Goal: Task Accomplishment & Management: Manage account settings

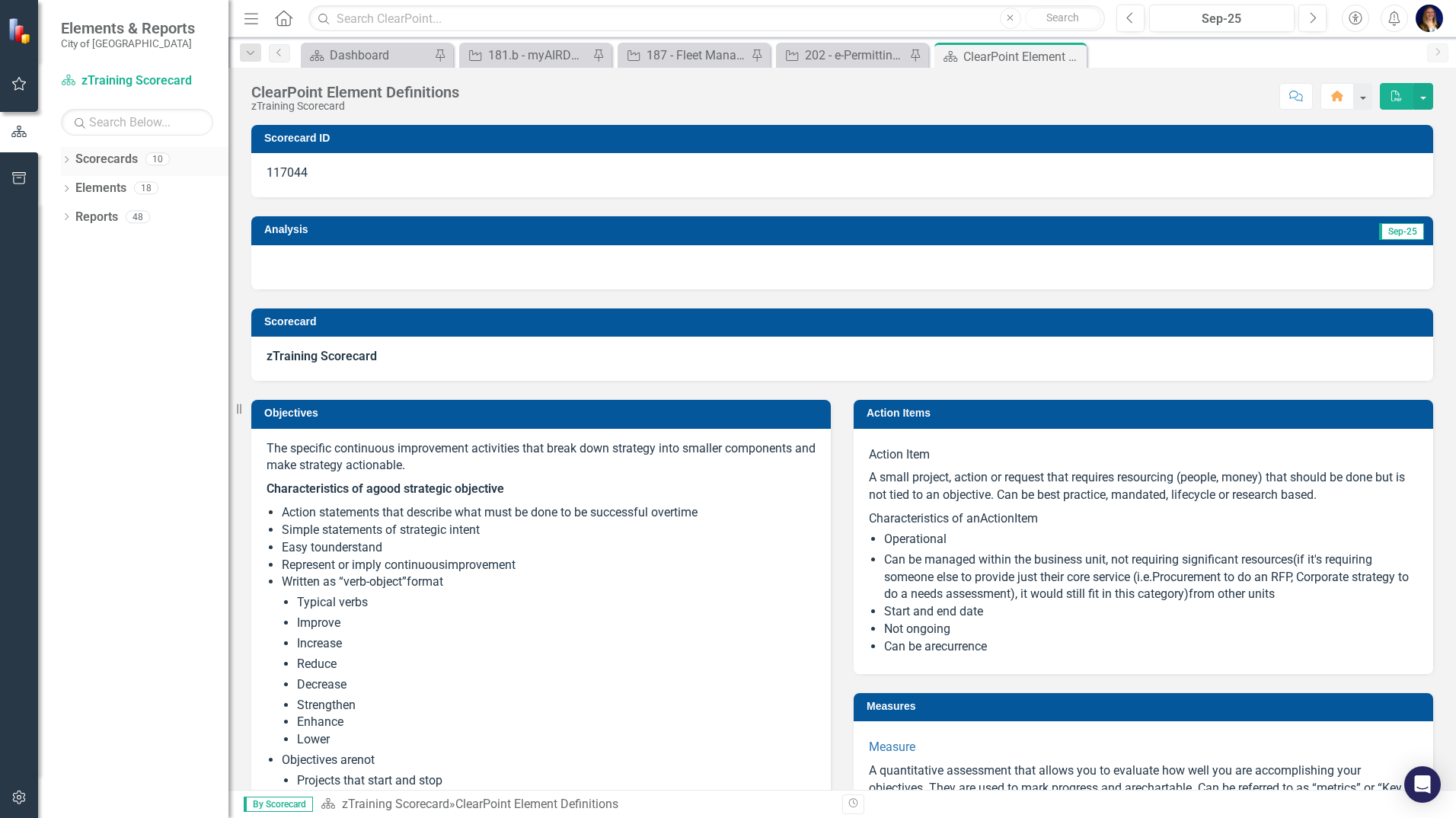
click at [64, 161] on icon "Dropdown" at bounding box center [66, 161] width 10 height 9
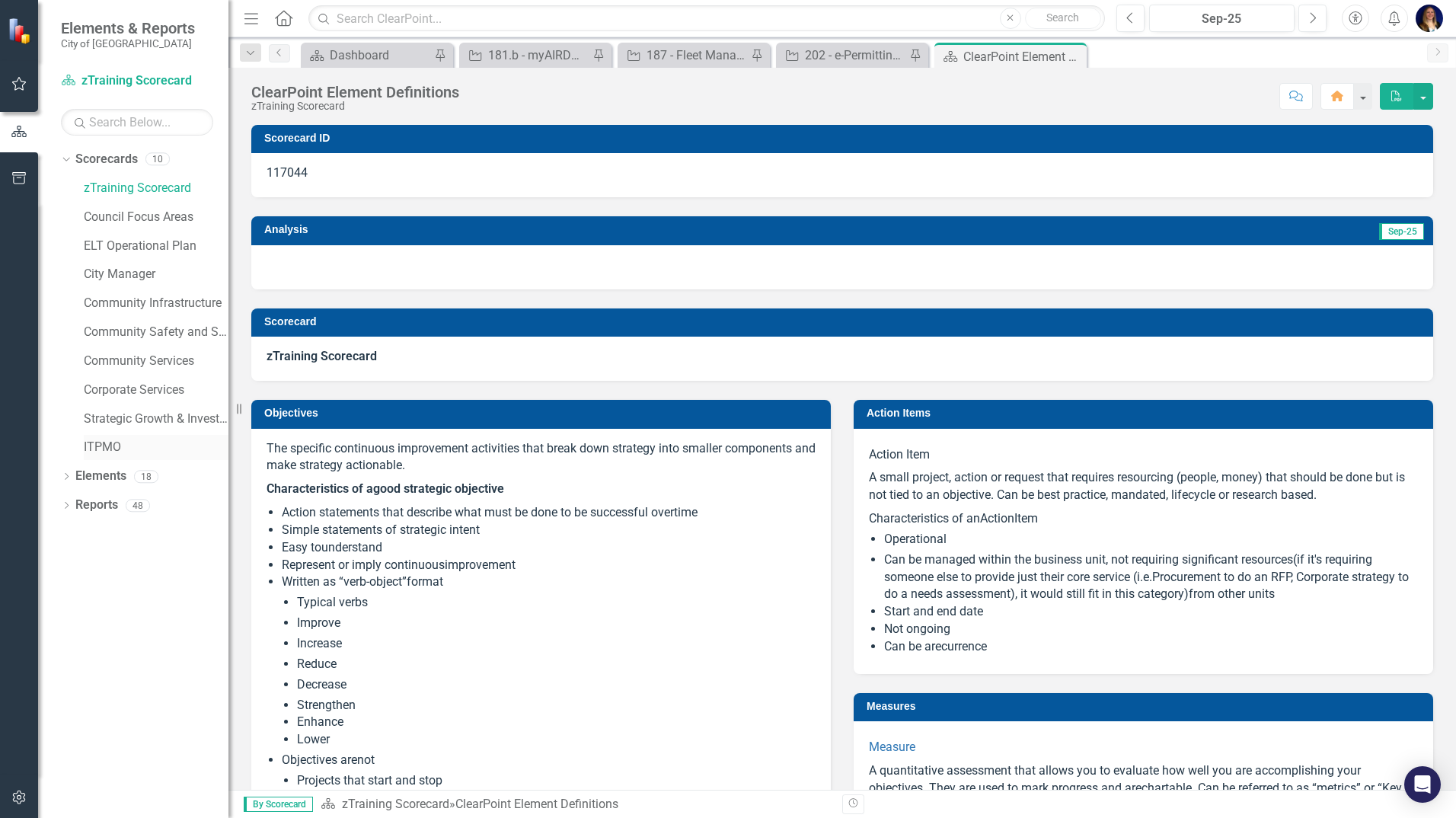
click at [95, 446] on link "ITPMO" at bounding box center [156, 447] width 145 height 17
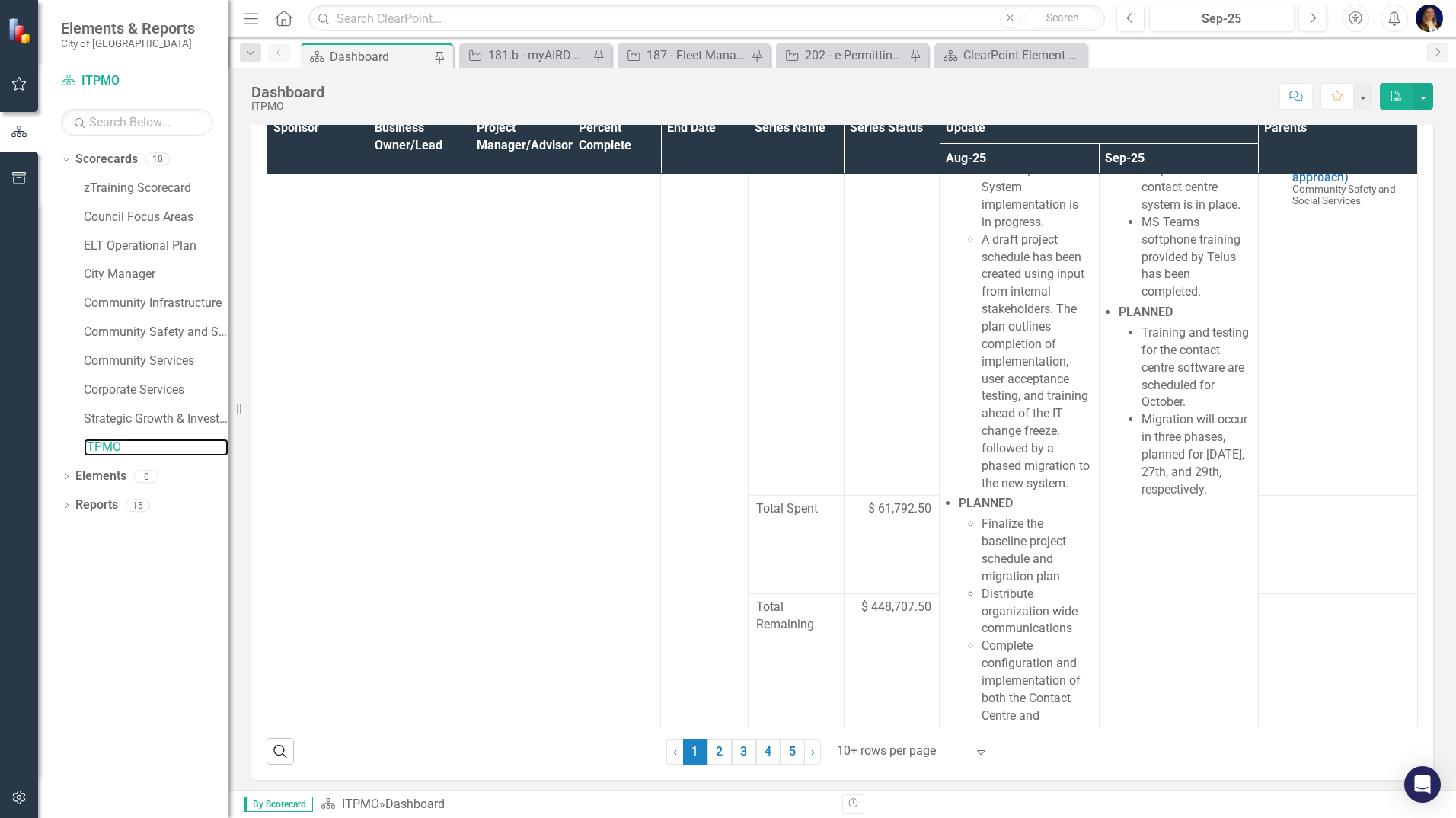
scroll to position [1239, 0]
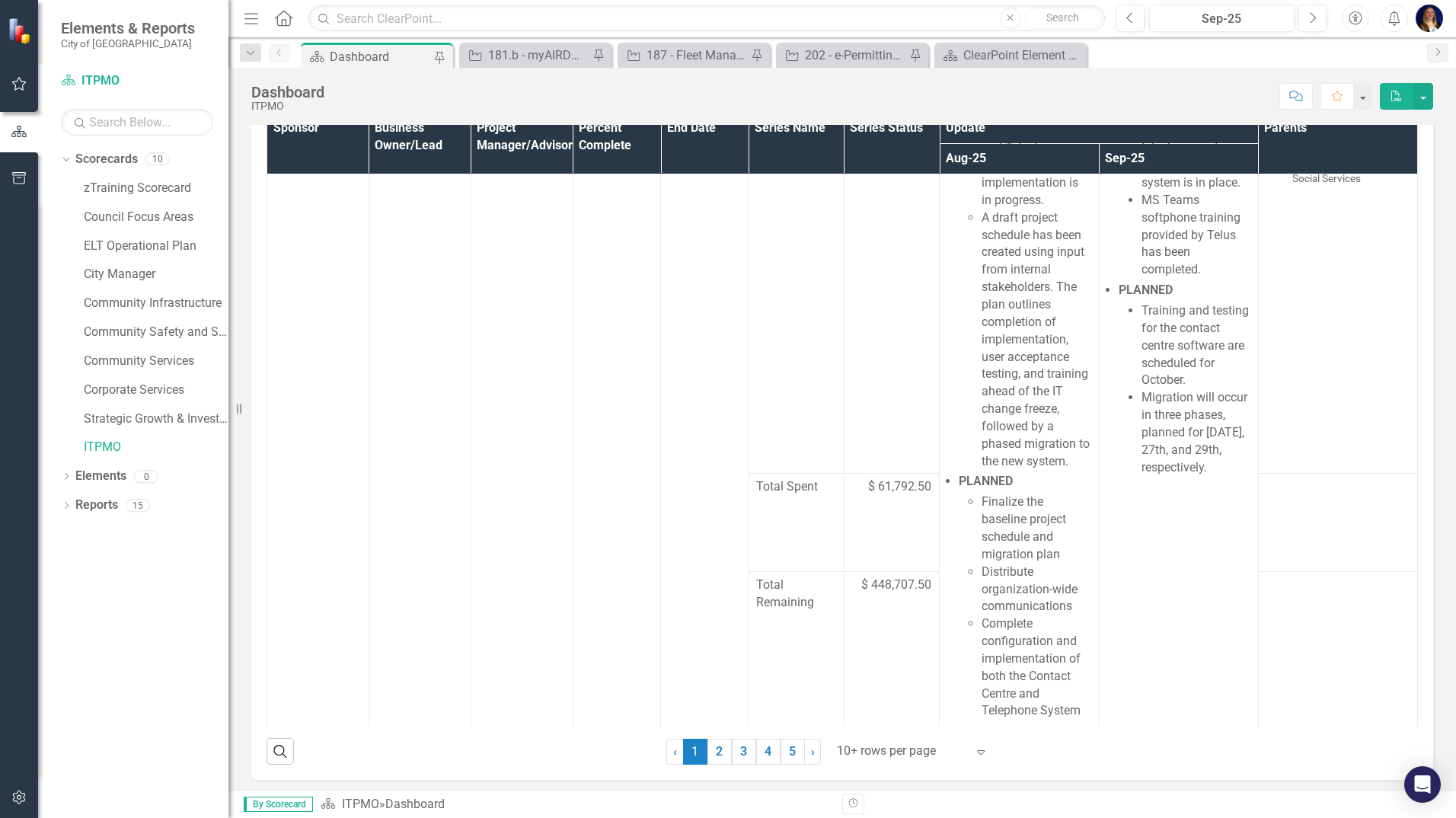
click at [898, 761] on div at bounding box center [901, 751] width 130 height 21
click at [904, 692] on div "50+ rows per page" at bounding box center [910, 692] width 143 height 17
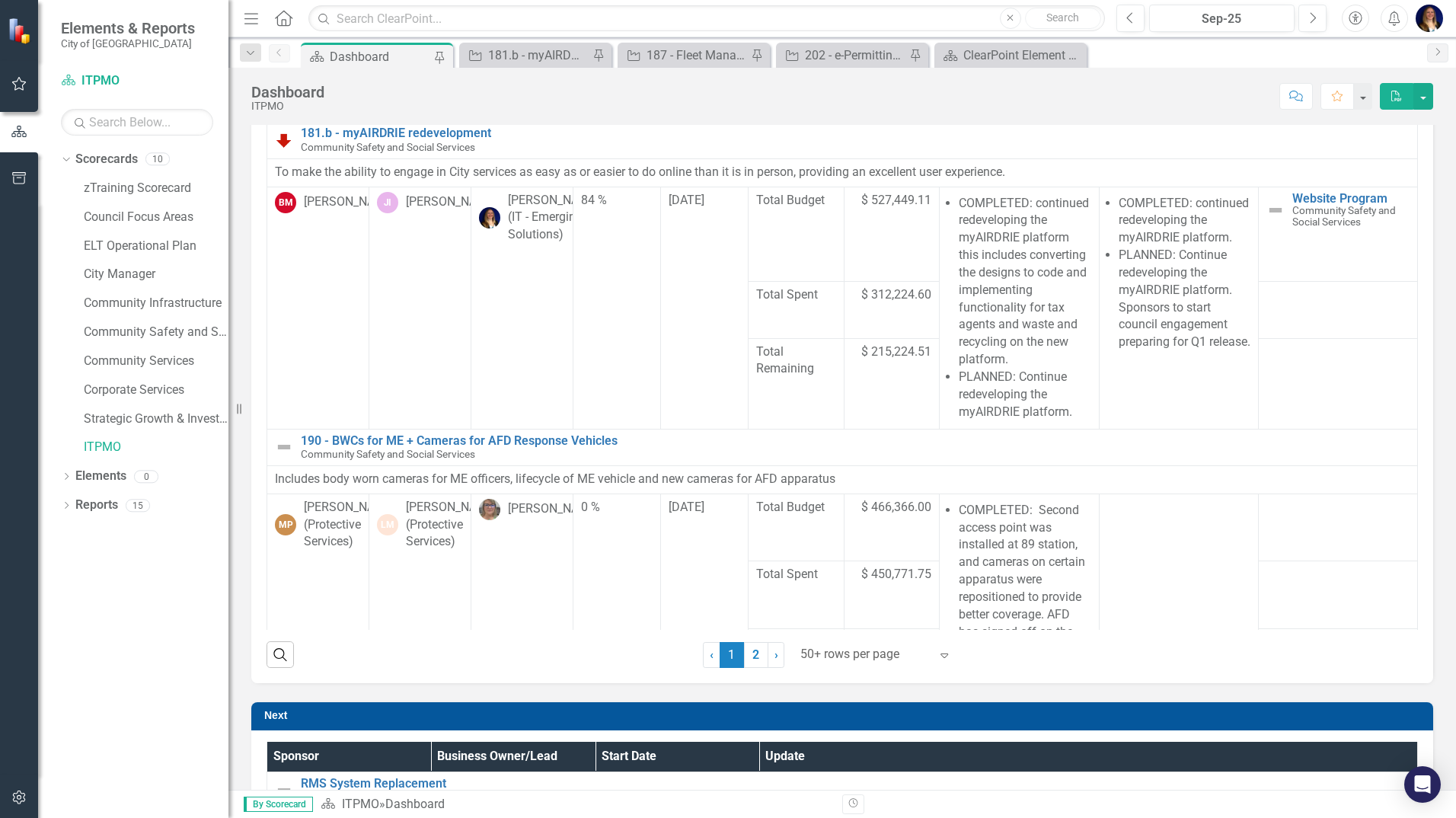
scroll to position [761, 0]
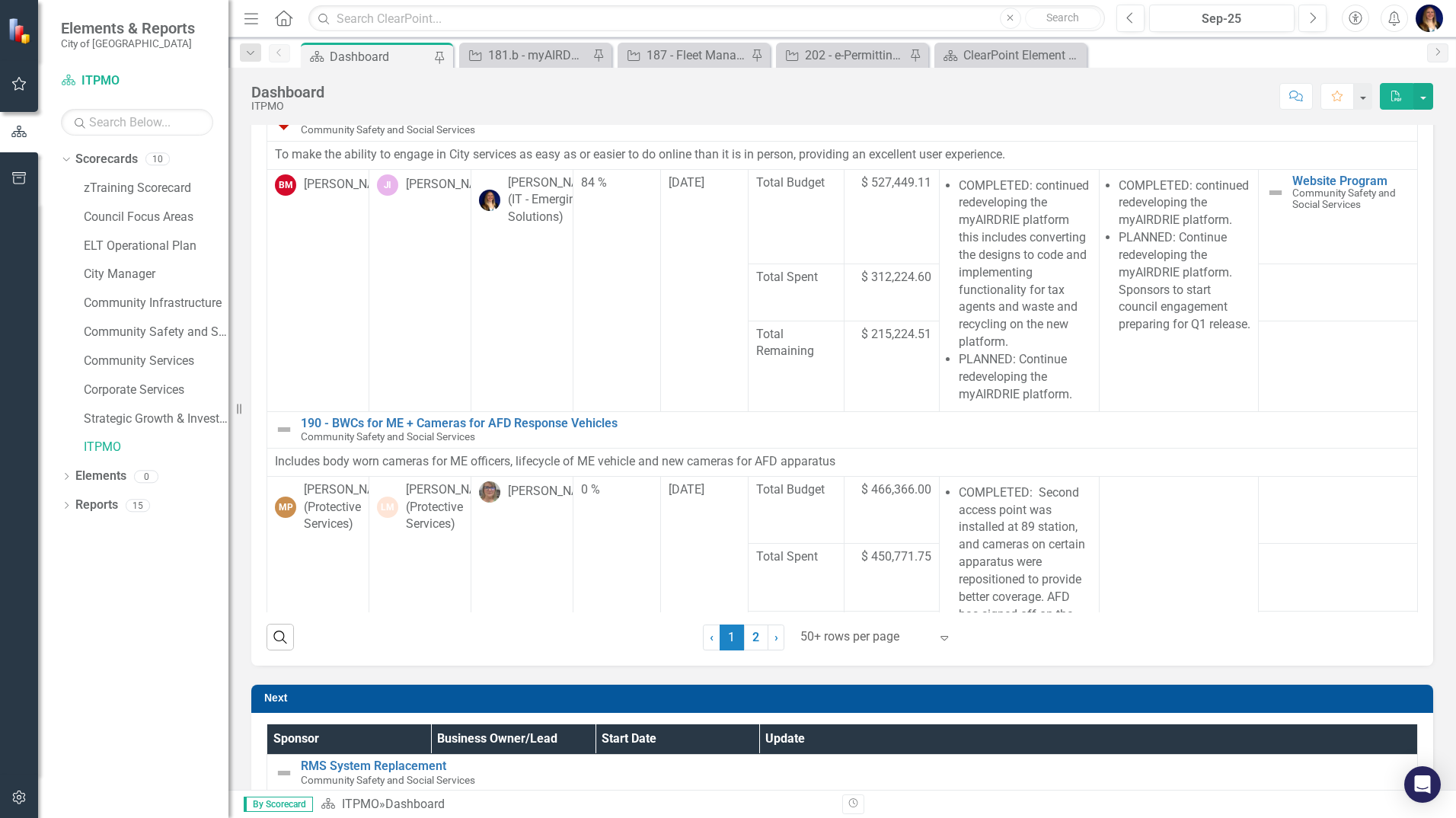
click at [915, 647] on div at bounding box center [864, 637] width 130 height 21
click at [875, 599] on div "100+ rows per page" at bounding box center [873, 603] width 143 height 17
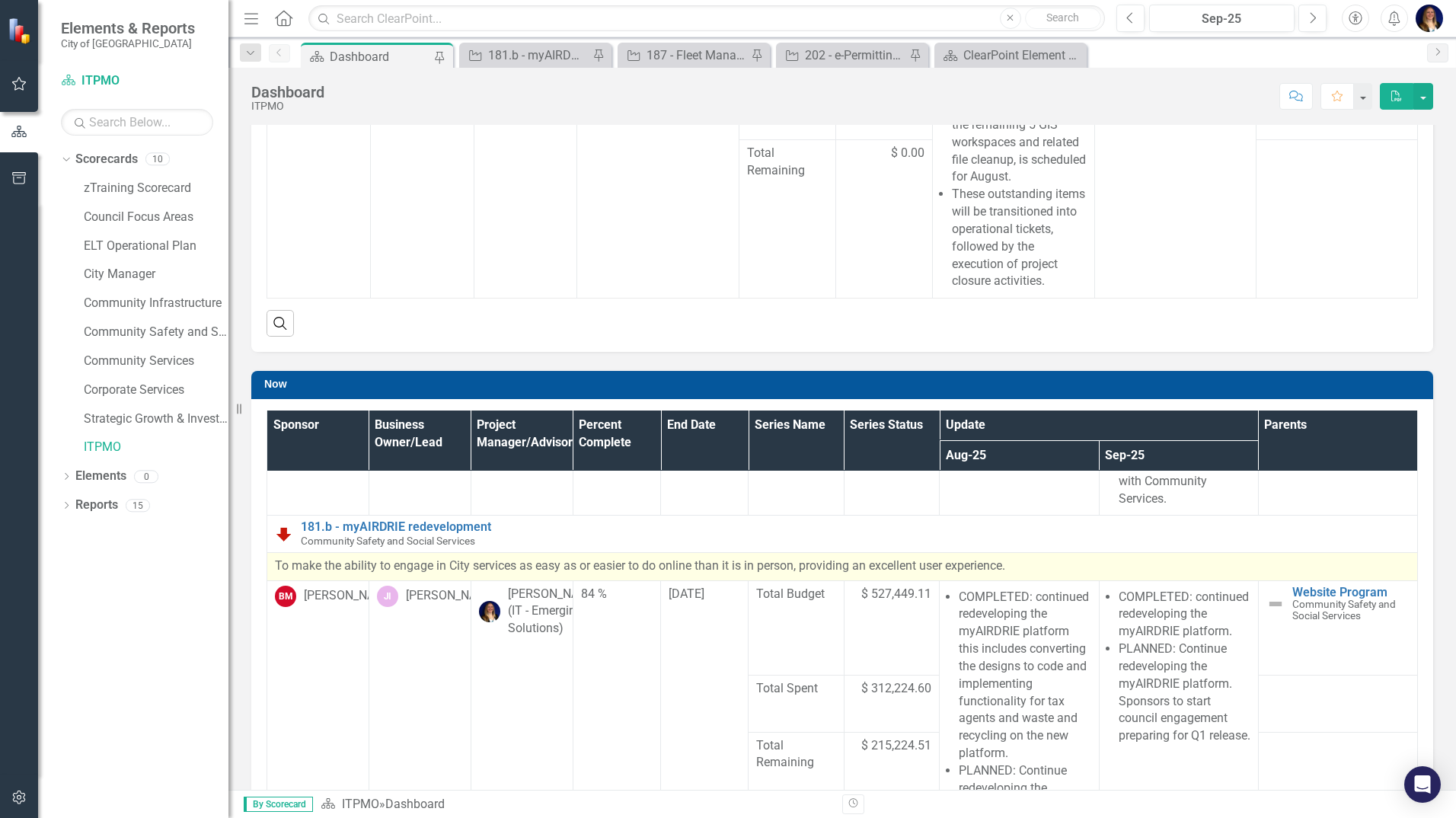
scroll to position [400, 0]
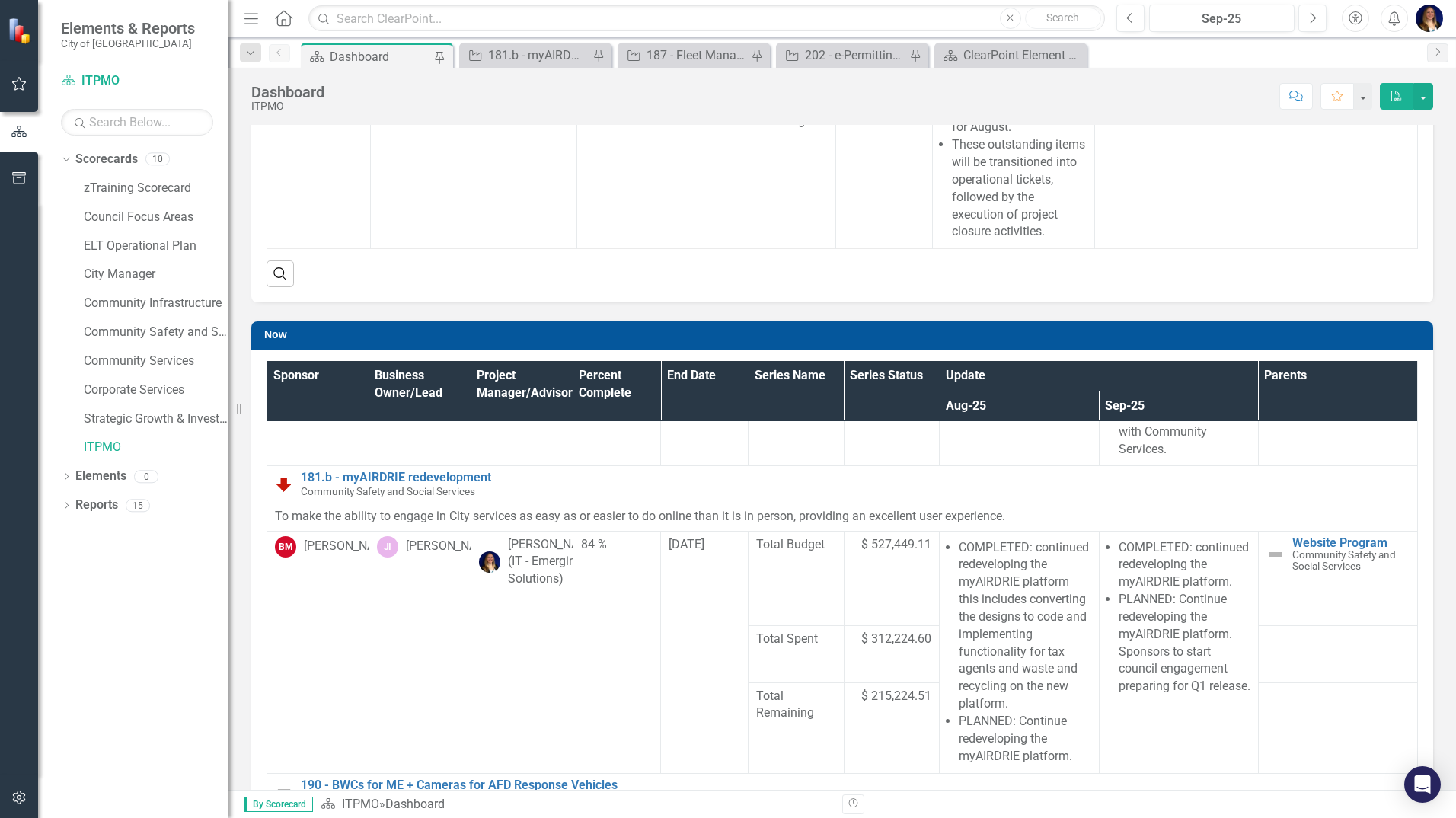
click at [503, 418] on th "Project Manager/Advisor" at bounding box center [521, 391] width 102 height 60
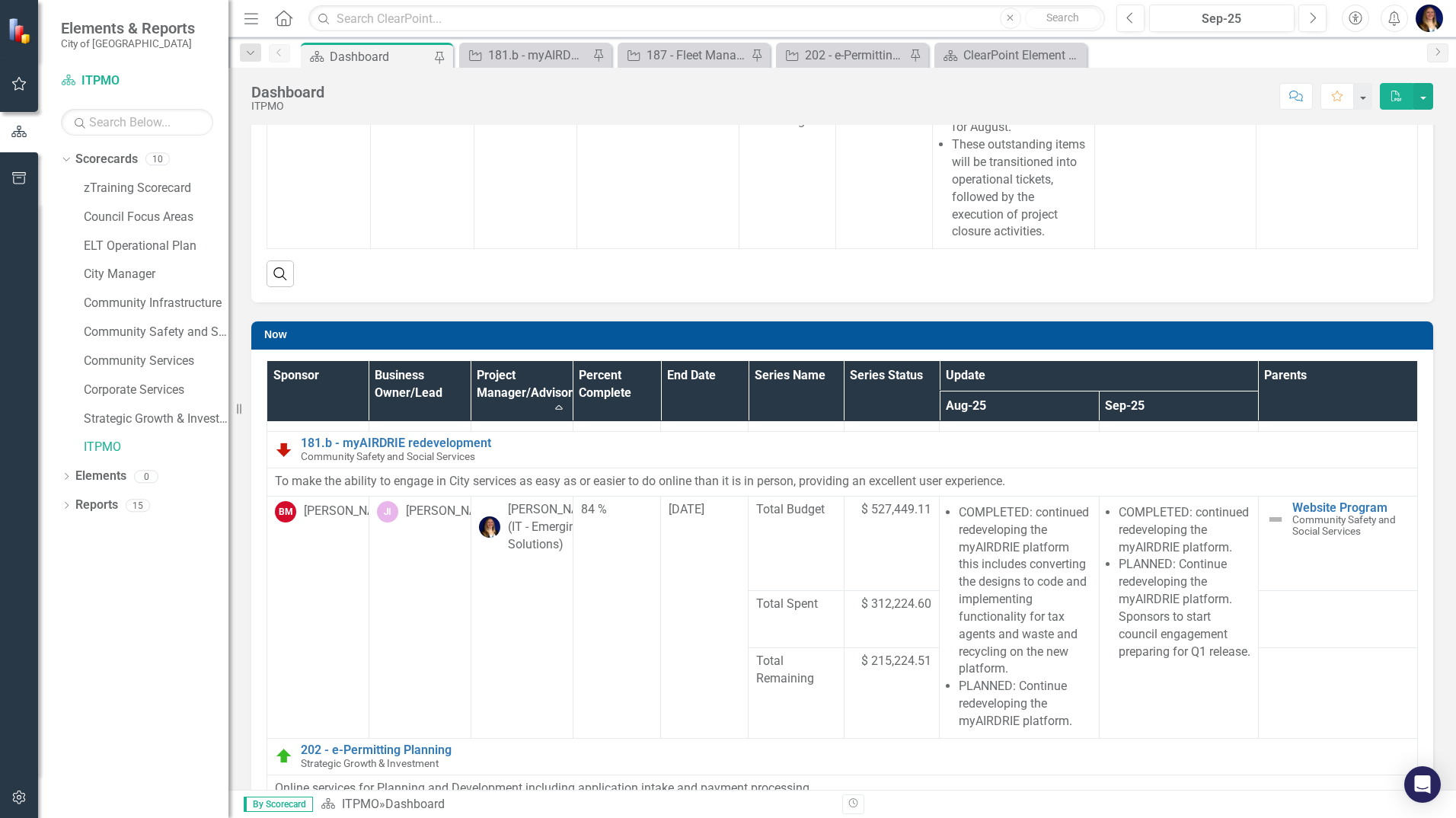
click at [502, 406] on th "Project Manager/Advisor Sort Ascending" at bounding box center [521, 391] width 102 height 60
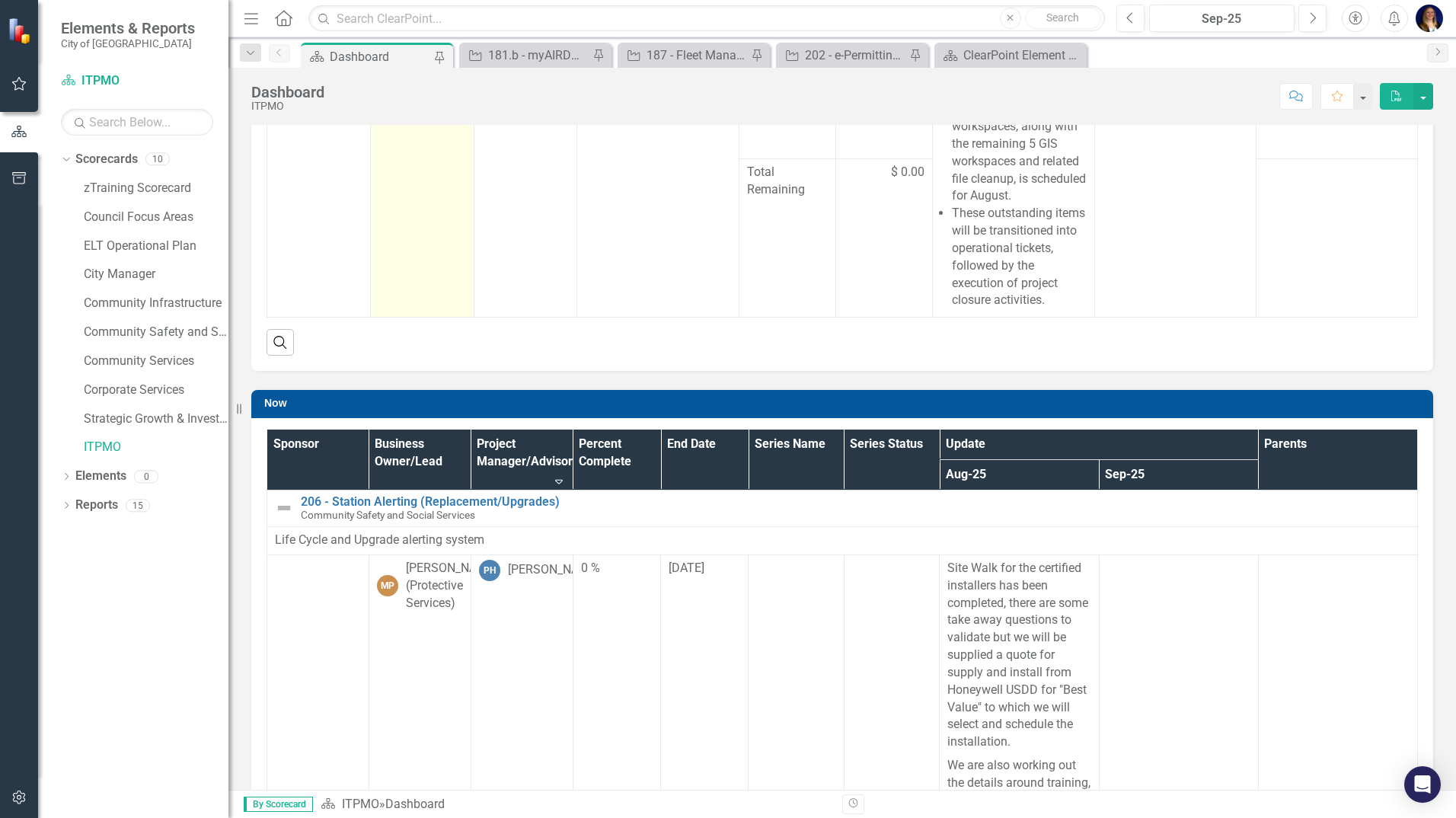
scroll to position [95, 0]
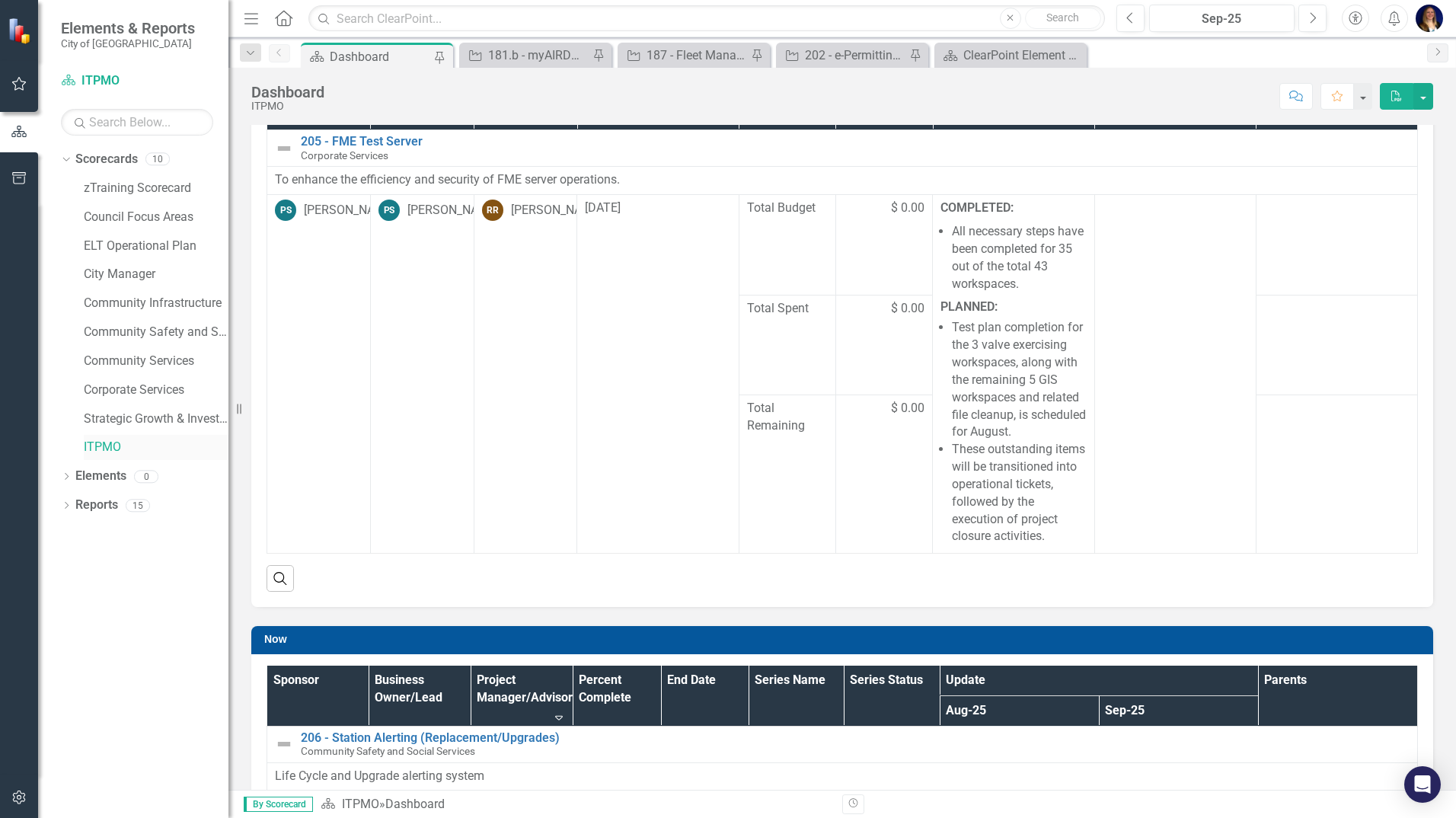
click at [120, 447] on link "ITPMO" at bounding box center [156, 447] width 145 height 17
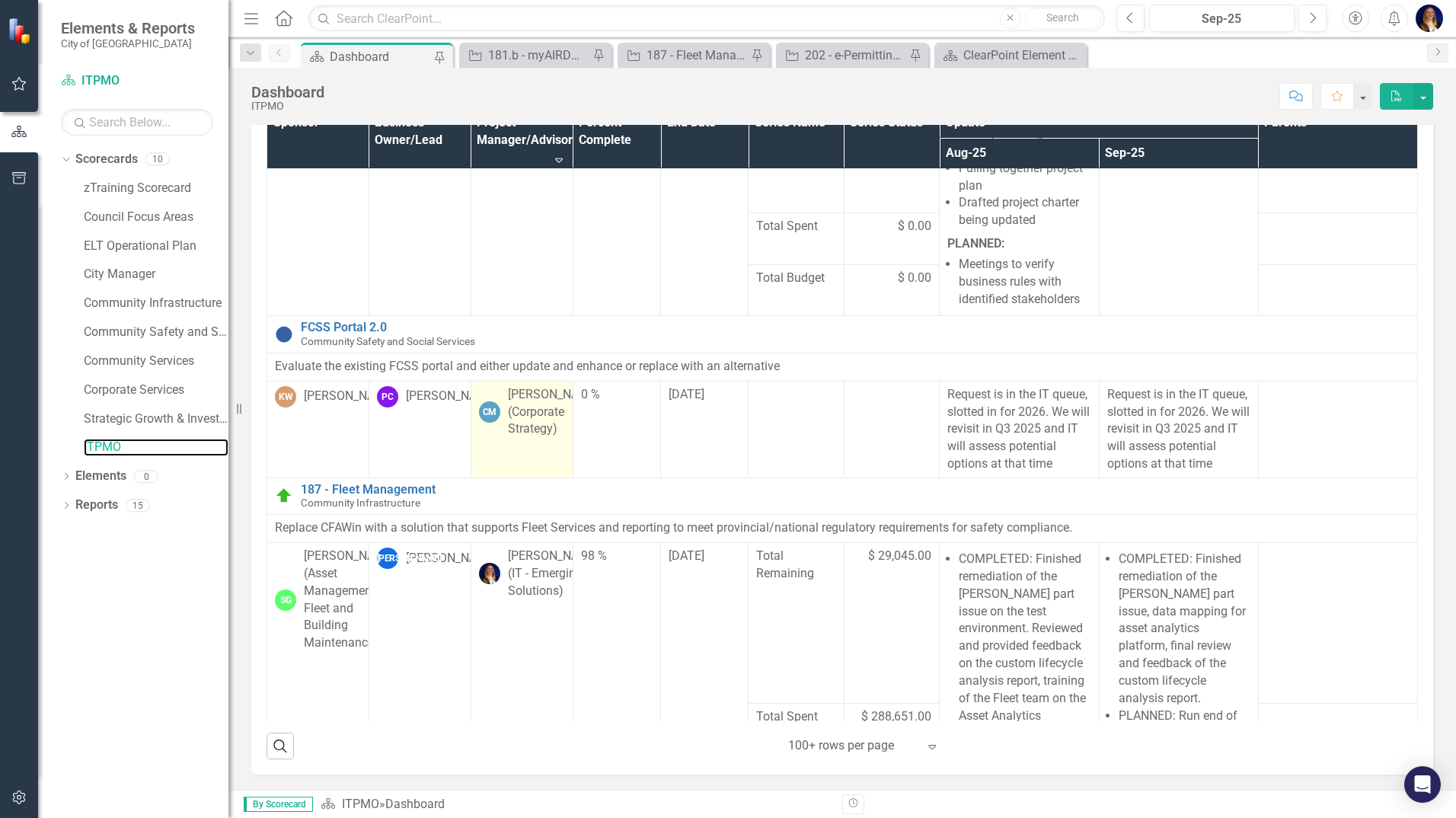
scroll to position [6699, 0]
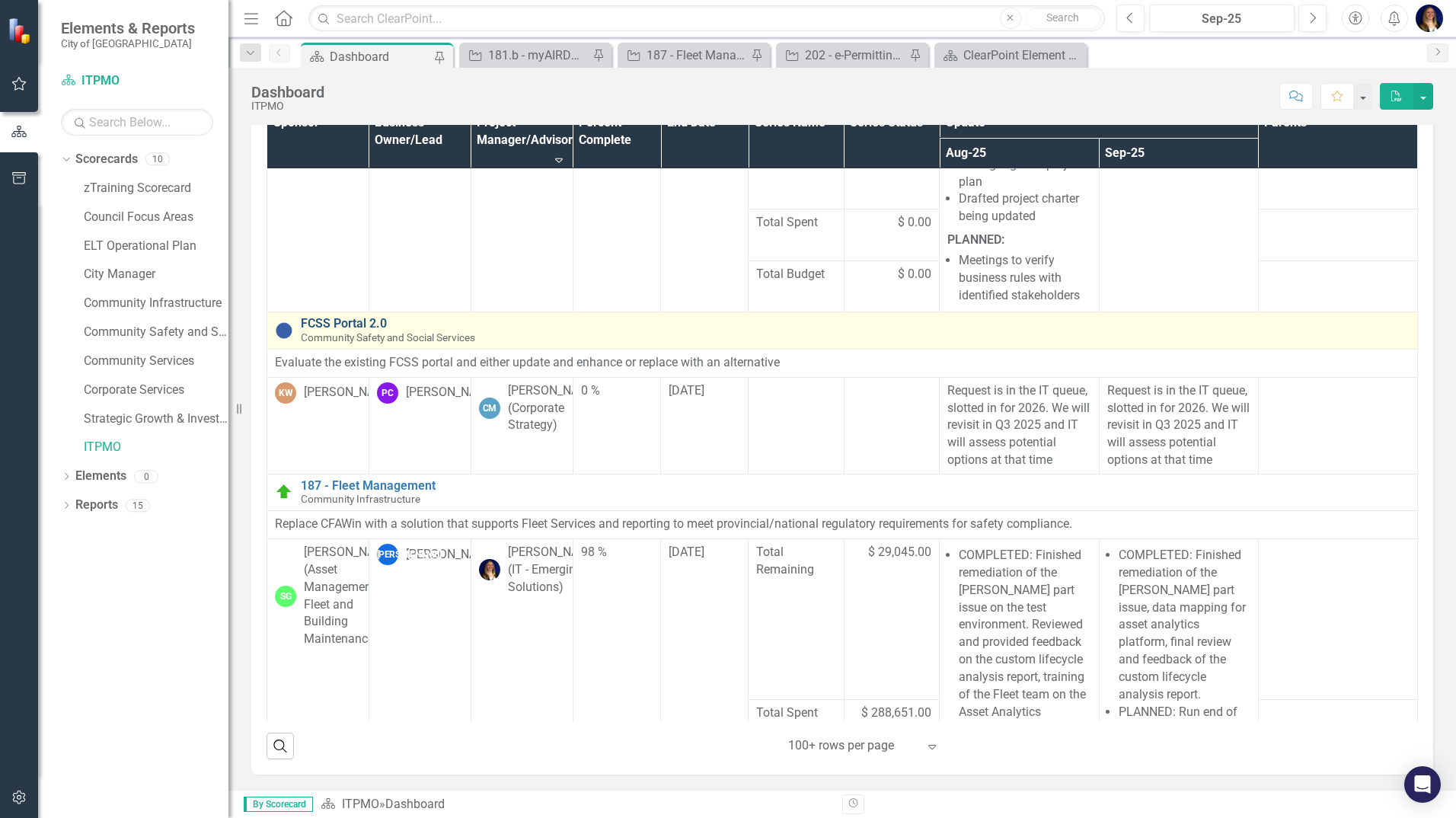
click at [378, 330] on link "FCSS Portal 2.0" at bounding box center [854, 324] width 1108 height 14
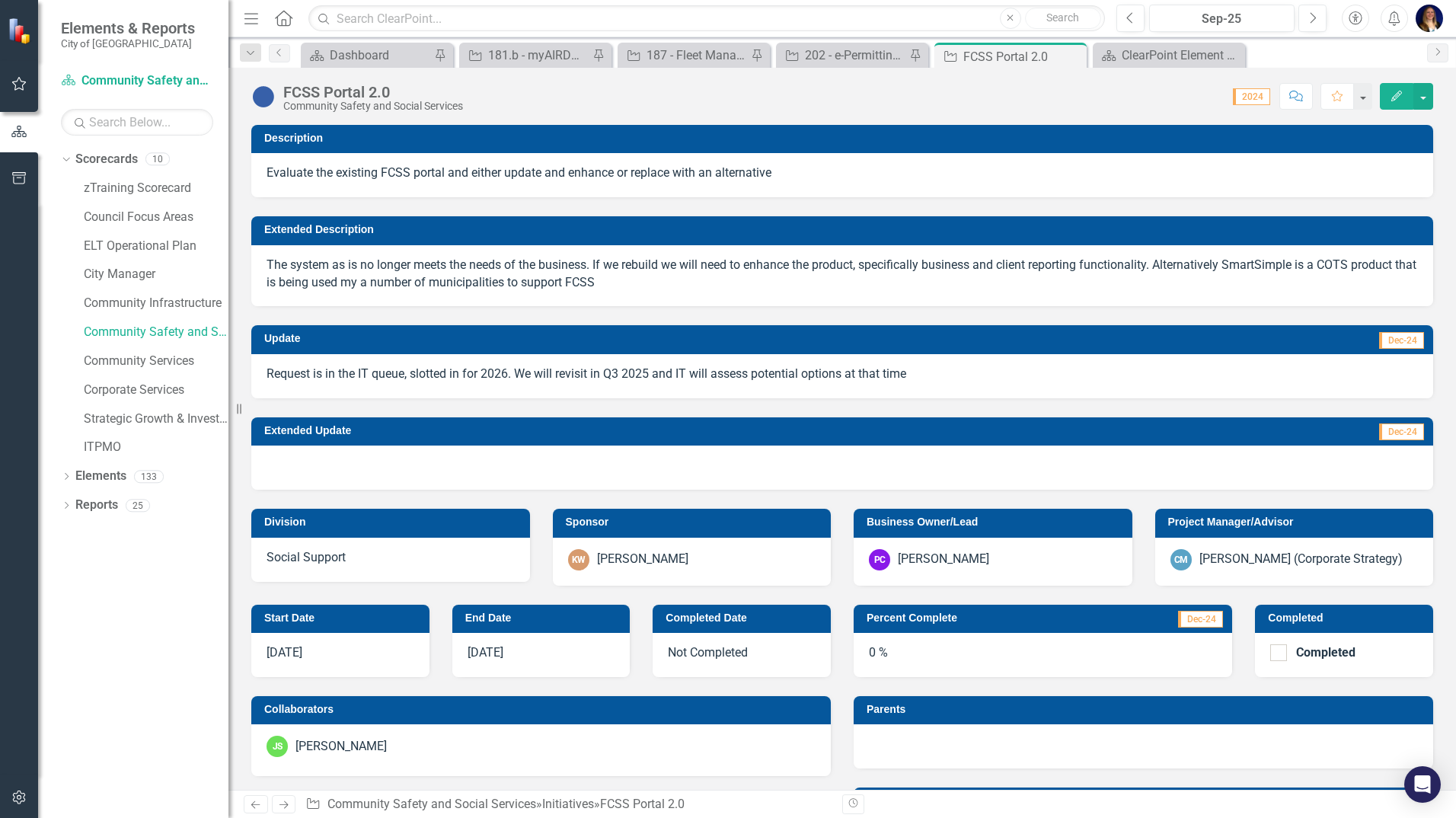
click at [1210, 530] on td "Project Manager/Advisor" at bounding box center [1297, 524] width 258 height 23
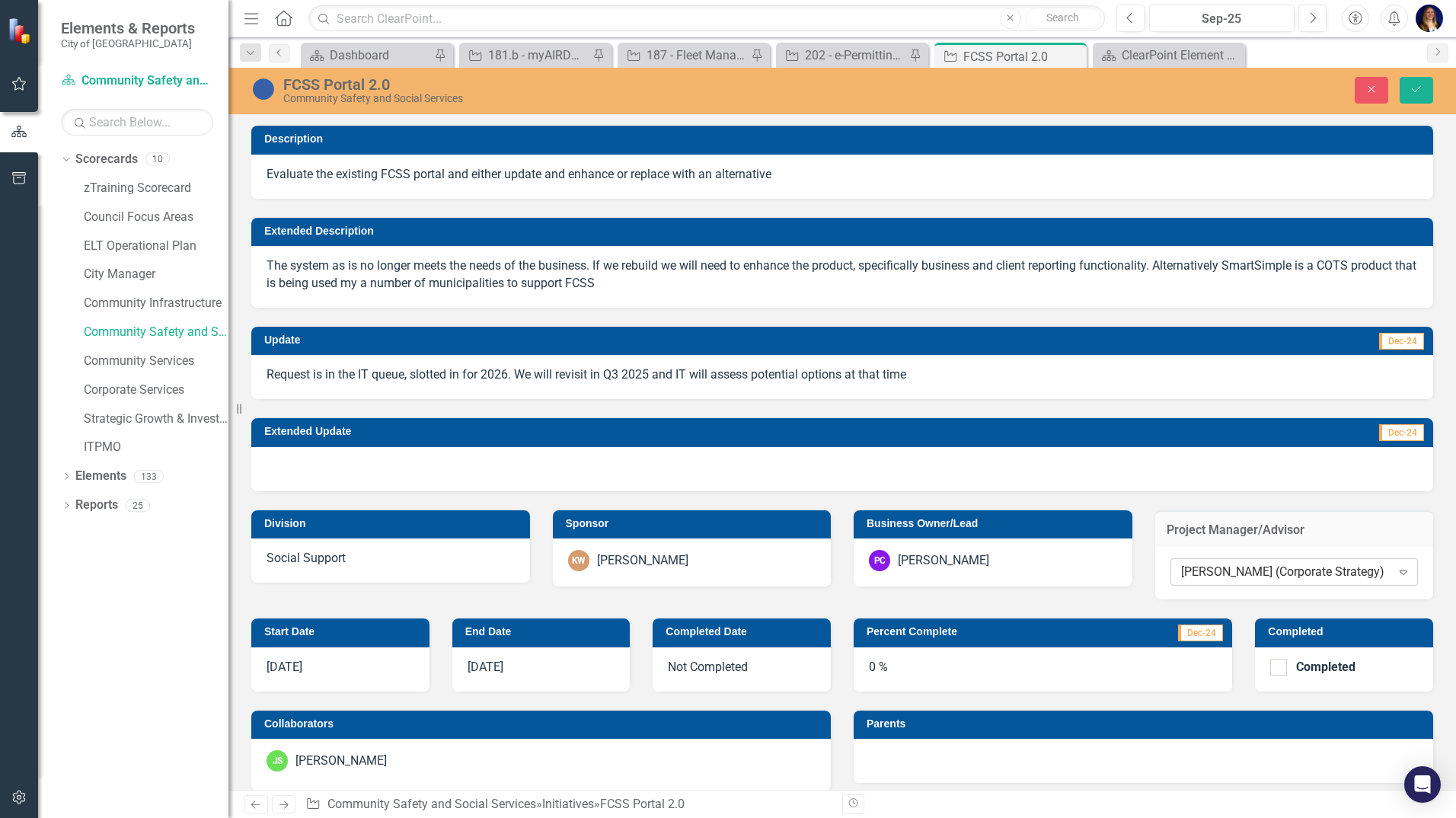
click at [1239, 571] on div "[PERSON_NAME] (Corporate Strategy)" at bounding box center [1286, 572] width 210 height 17
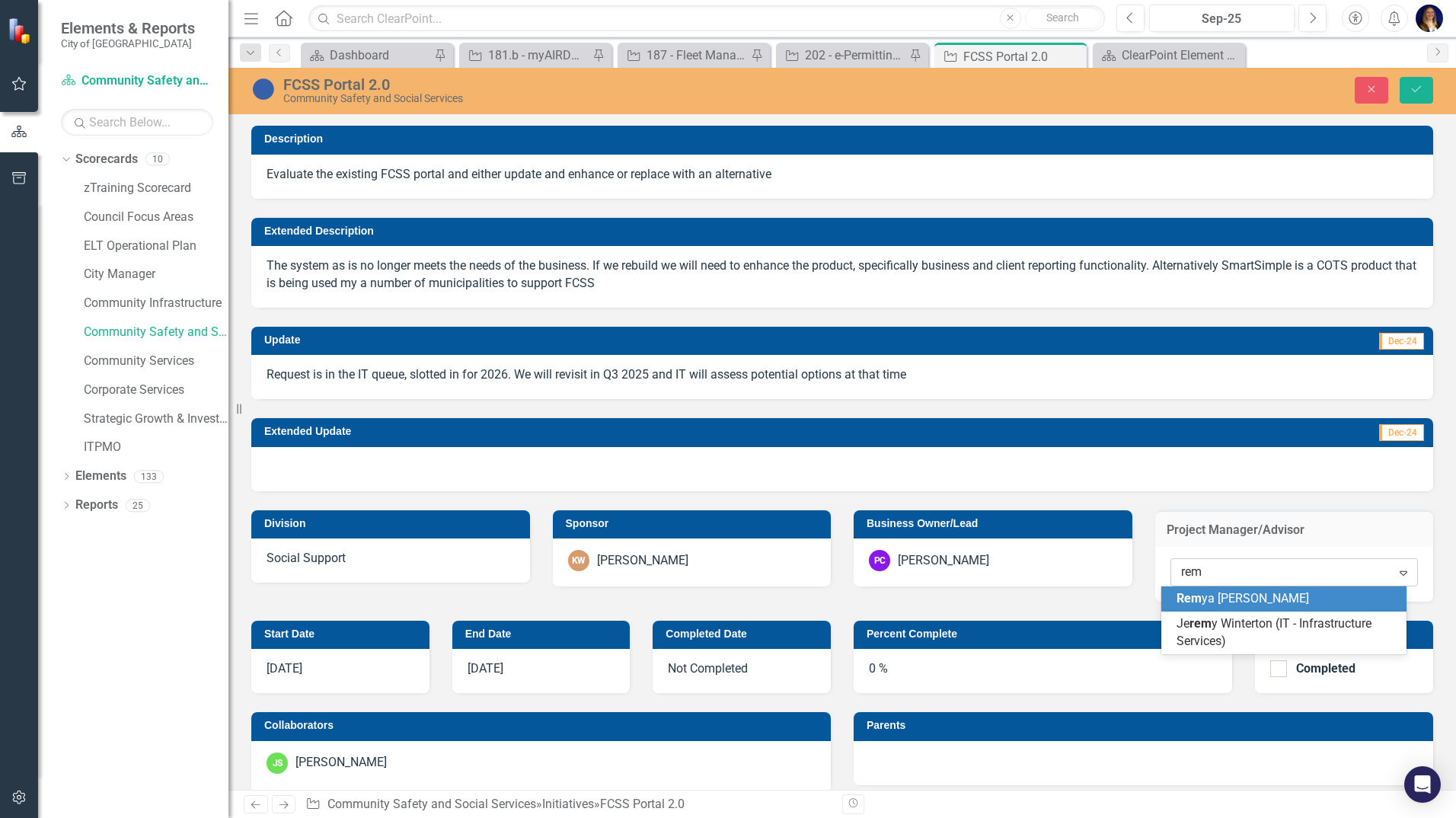
type input "remy"
click at [1253, 596] on span "[PERSON_NAME][DEMOGRAPHIC_DATA]" at bounding box center [1242, 597] width 132 height 15
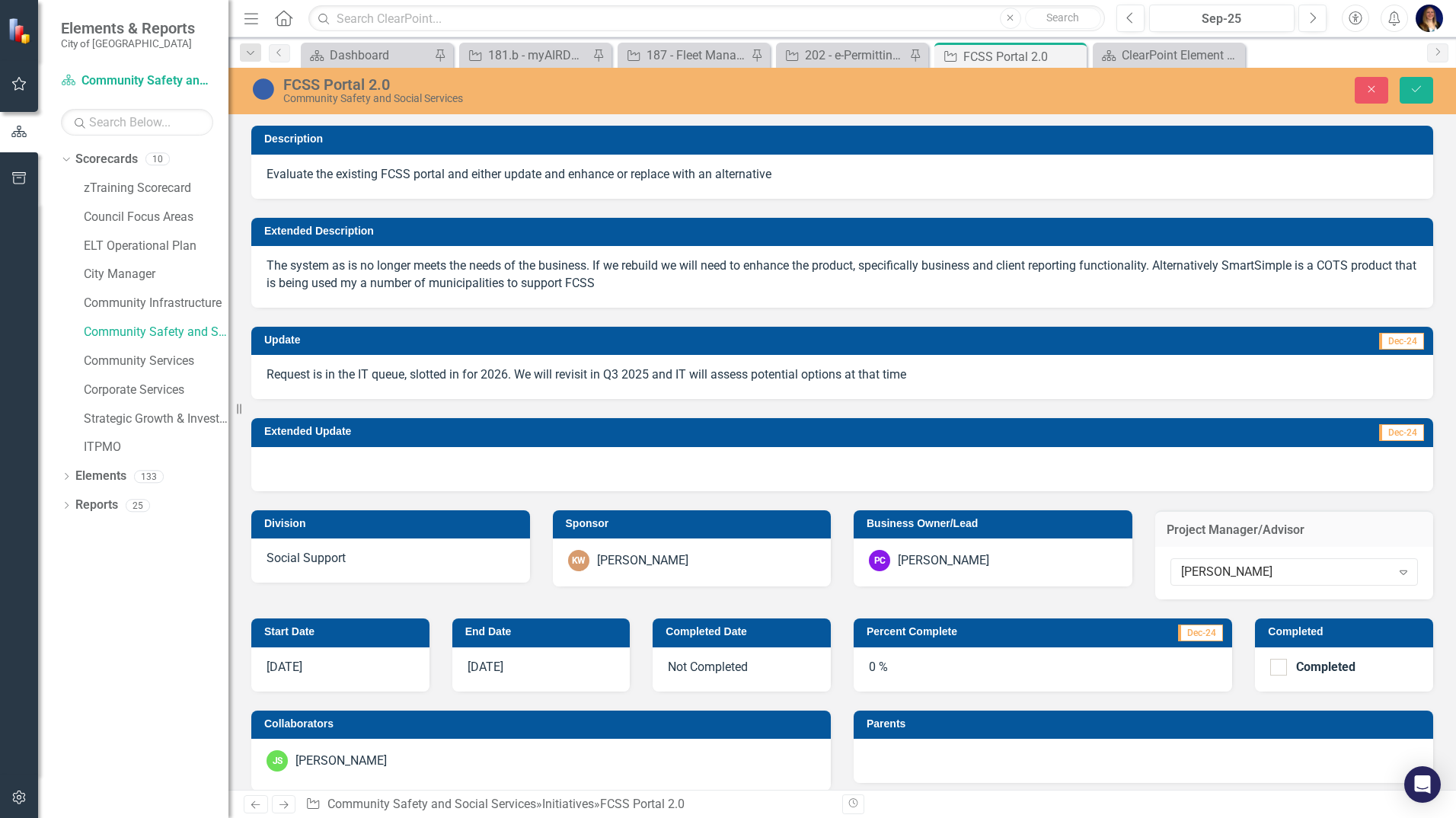
click at [1310, 502] on div "Project Manager/Advisor [PERSON_NAME] Expand" at bounding box center [1294, 545] width 301 height 109
click at [1410, 87] on icon "Save" at bounding box center [1417, 89] width 14 height 10
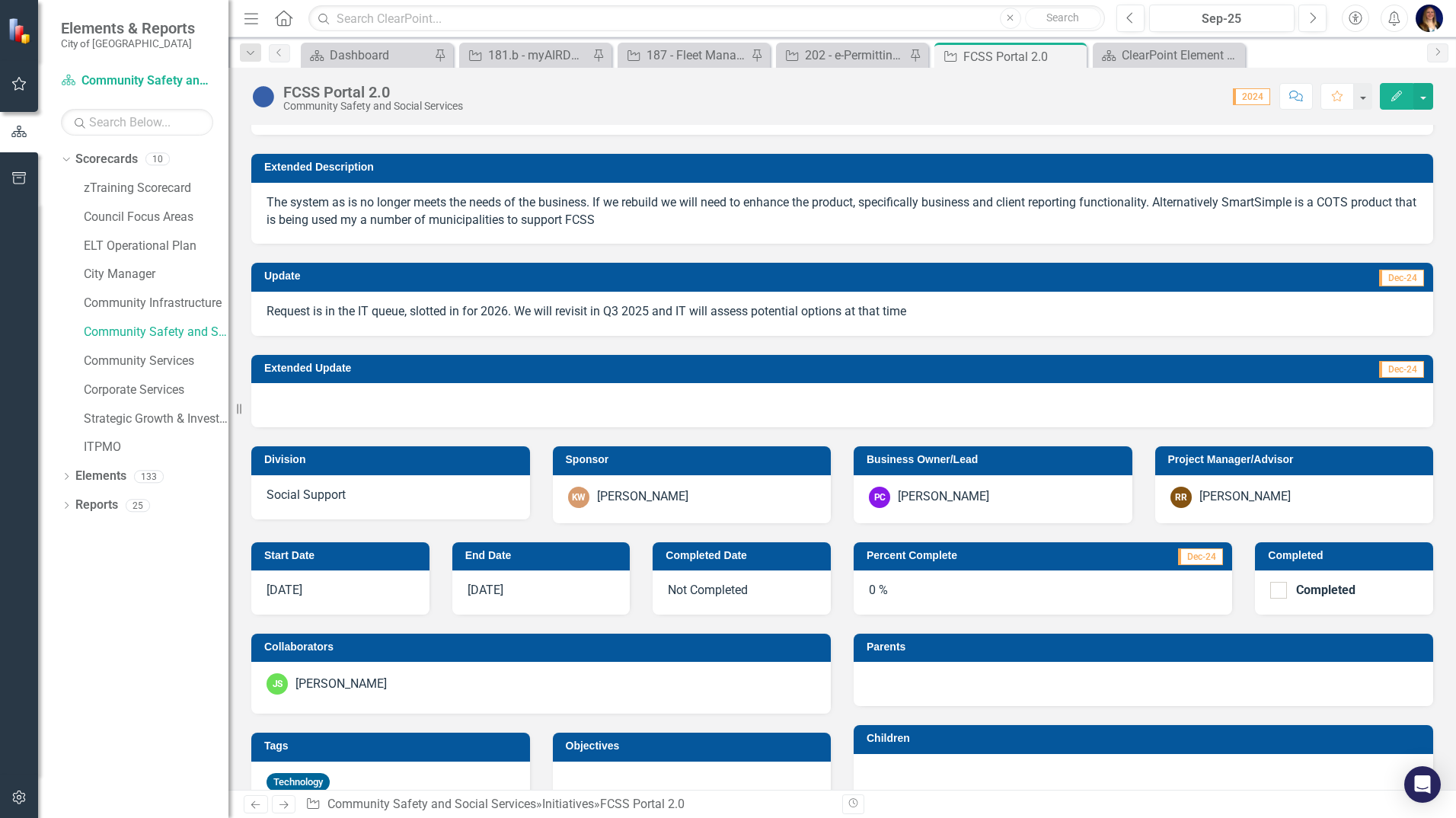
scroll to position [76, 0]
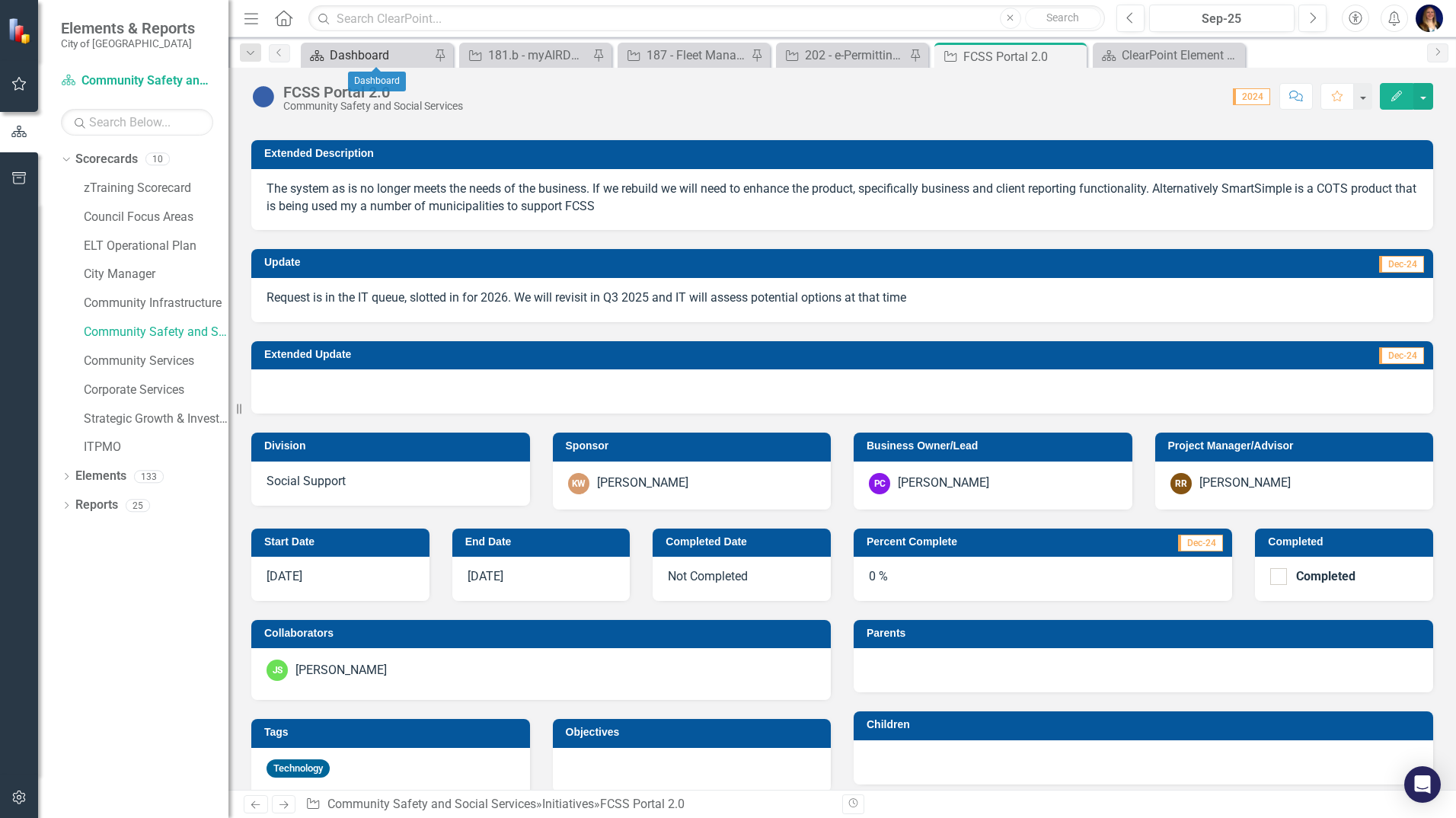
click at [351, 58] on div "Dashboard" at bounding box center [379, 55] width 100 height 19
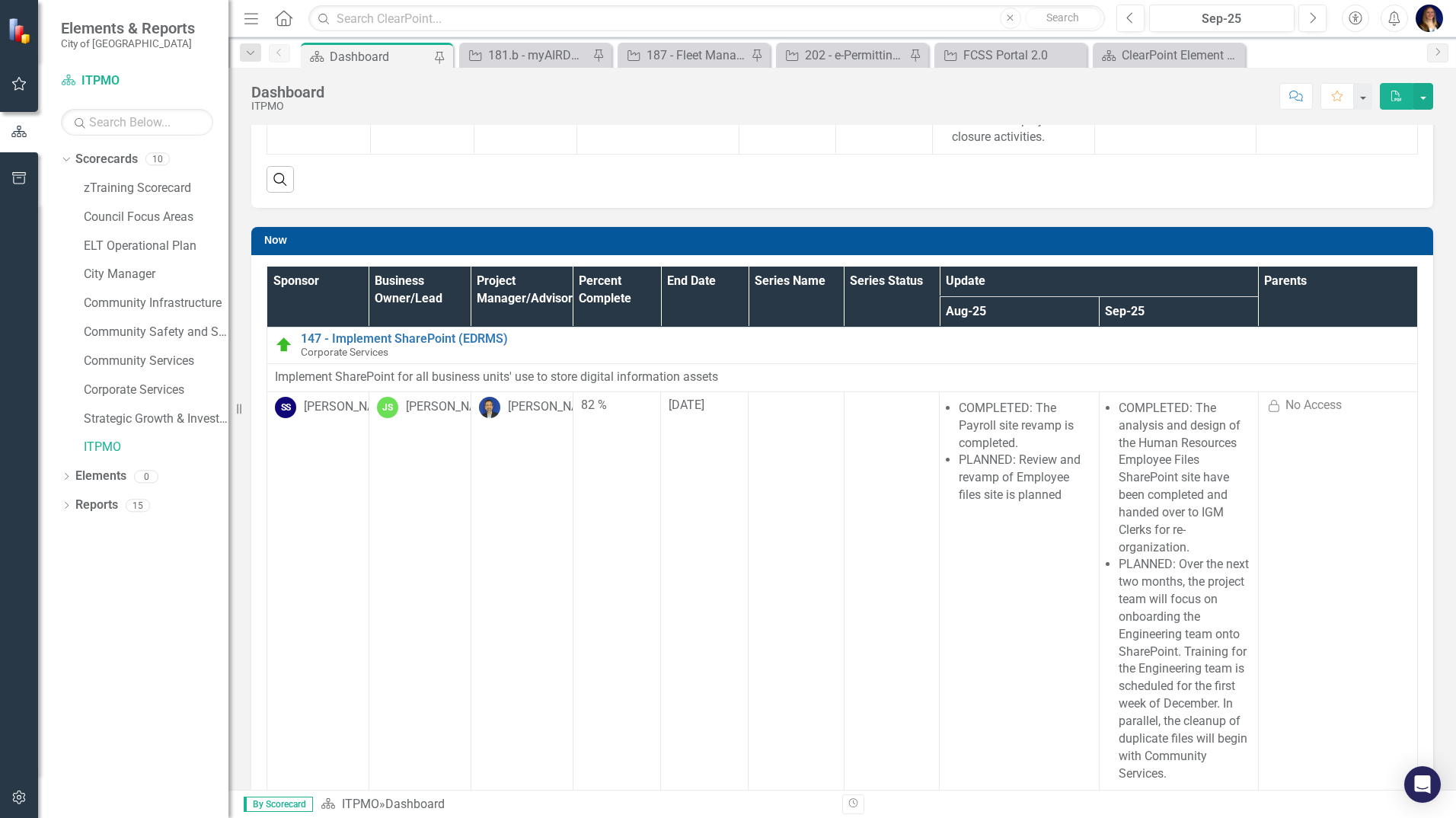
scroll to position [476, 0]
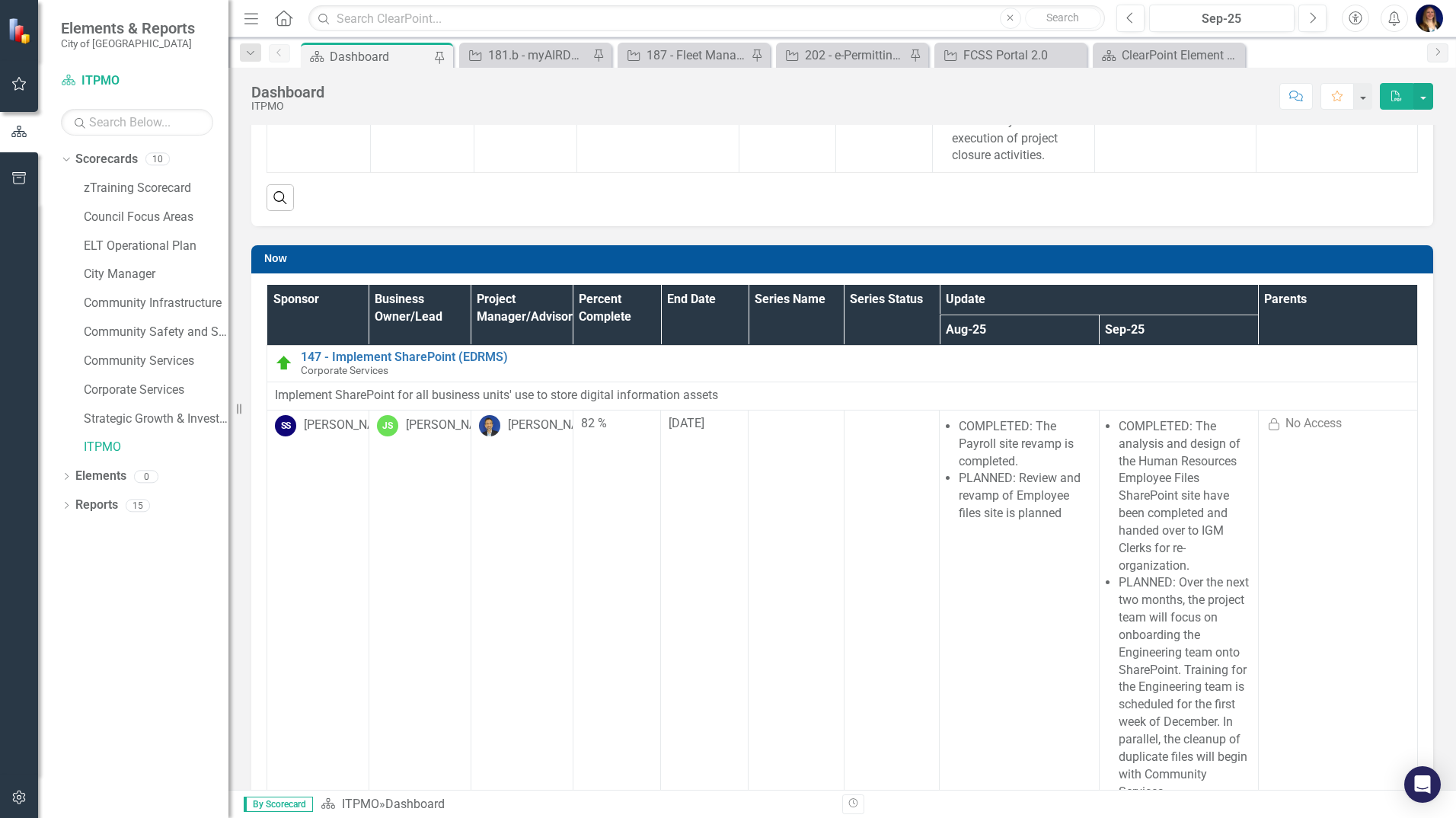
click at [508, 333] on th "Project Manager/Advisor" at bounding box center [521, 315] width 102 height 60
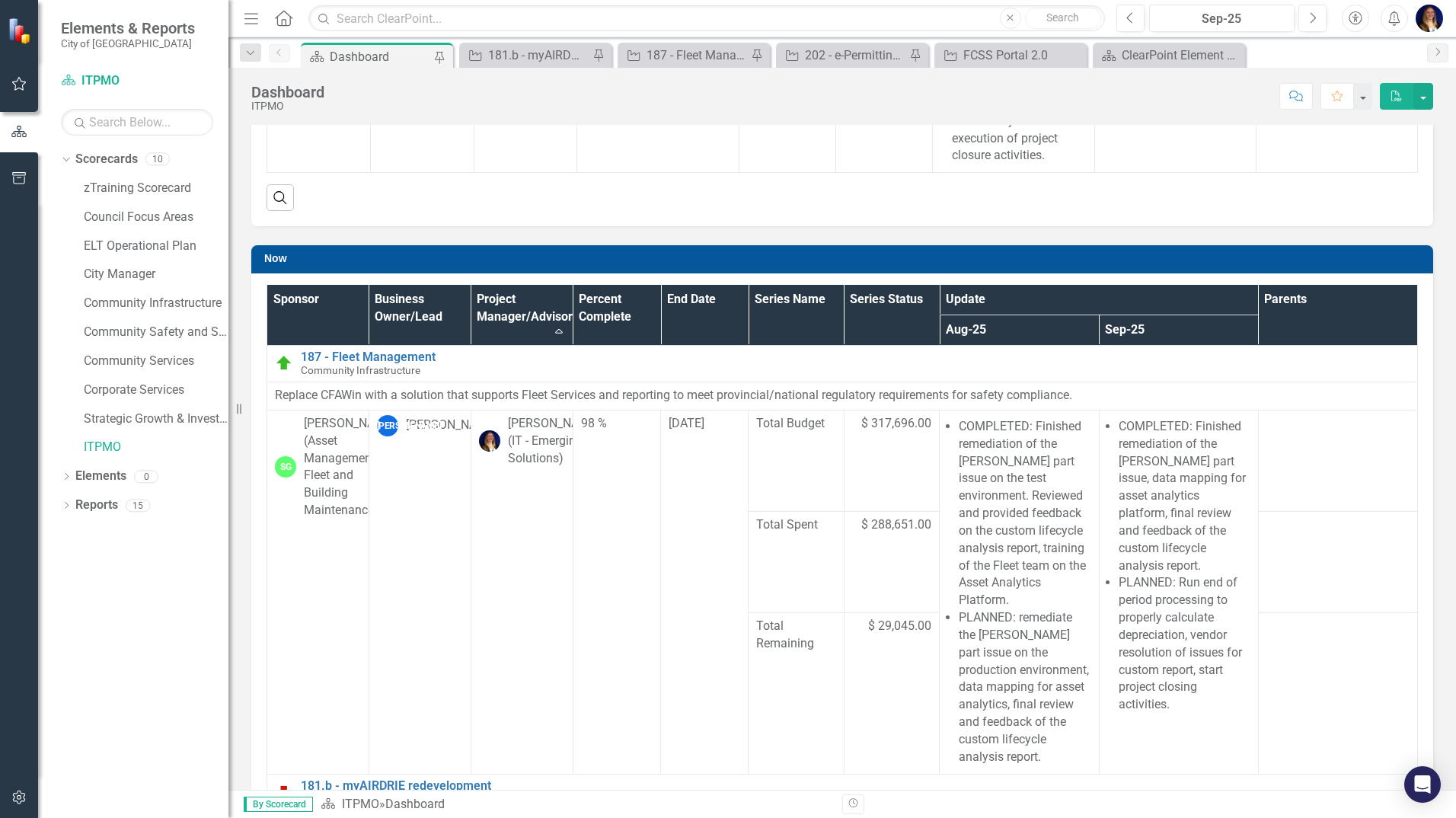
click at [509, 327] on th "Project Manager/Advisor Sort Ascending" at bounding box center [521, 315] width 102 height 60
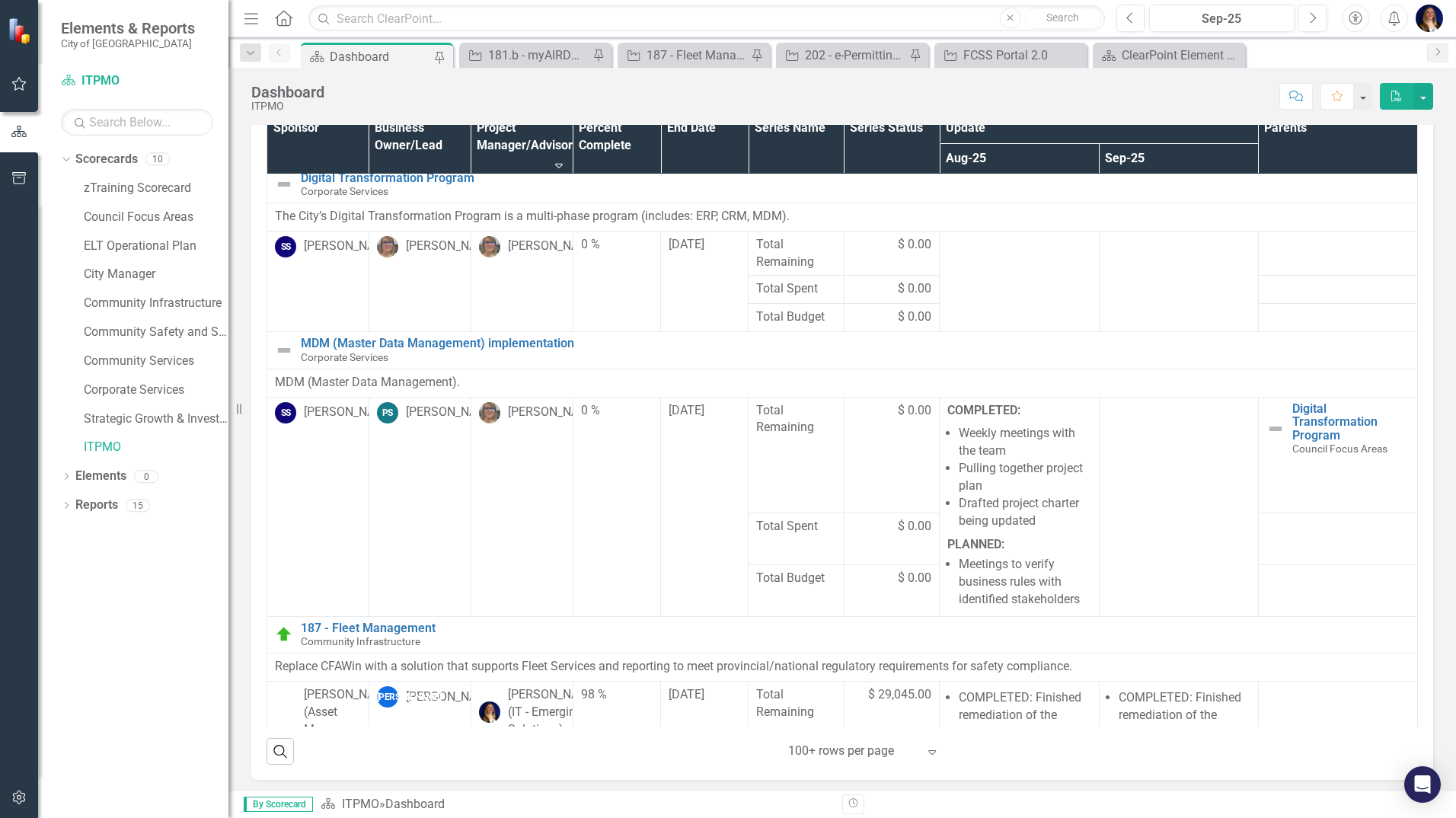
scroll to position [6566, 0]
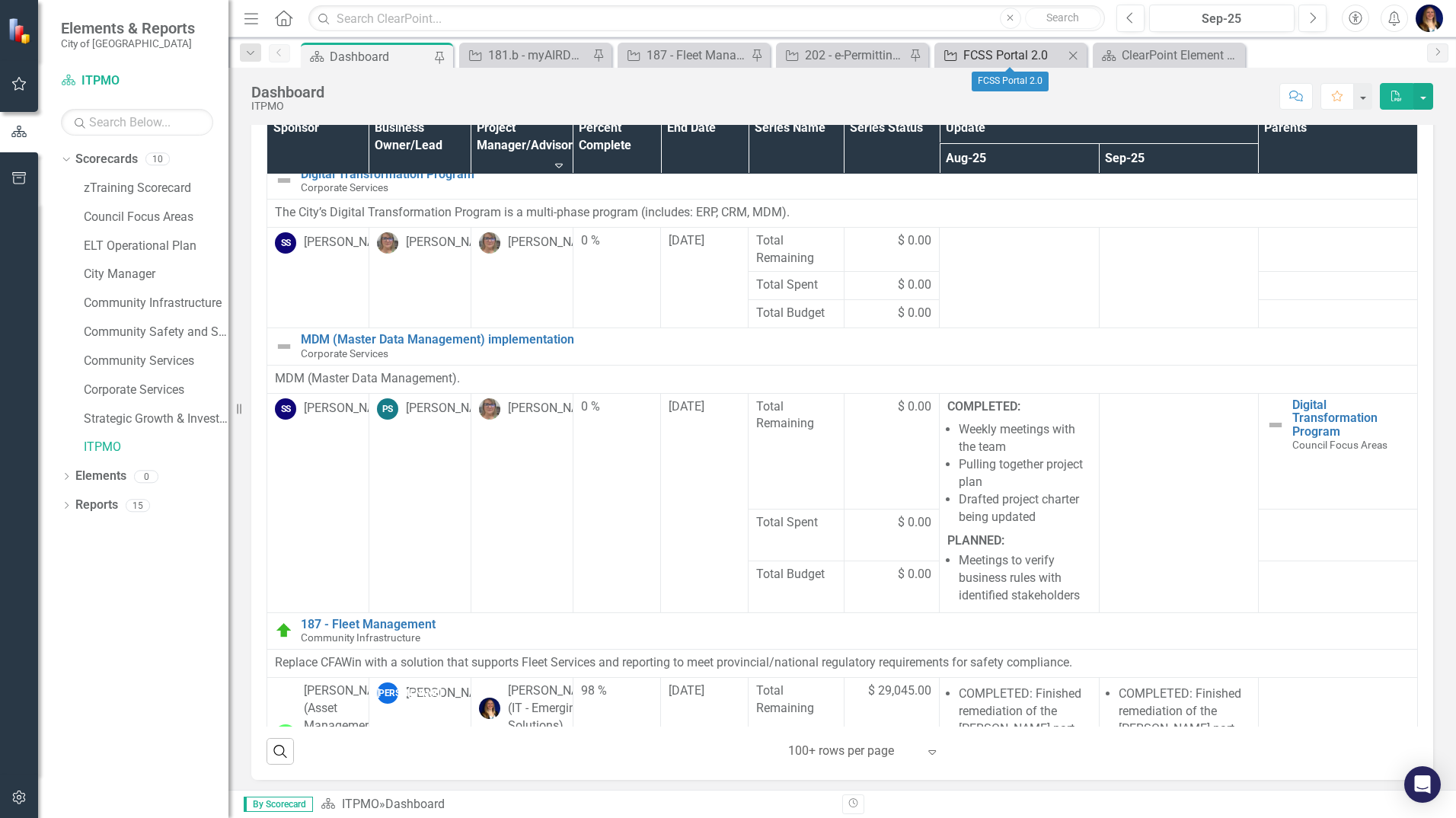
click at [972, 51] on div "FCSS Portal 2.0" at bounding box center [1013, 55] width 100 height 19
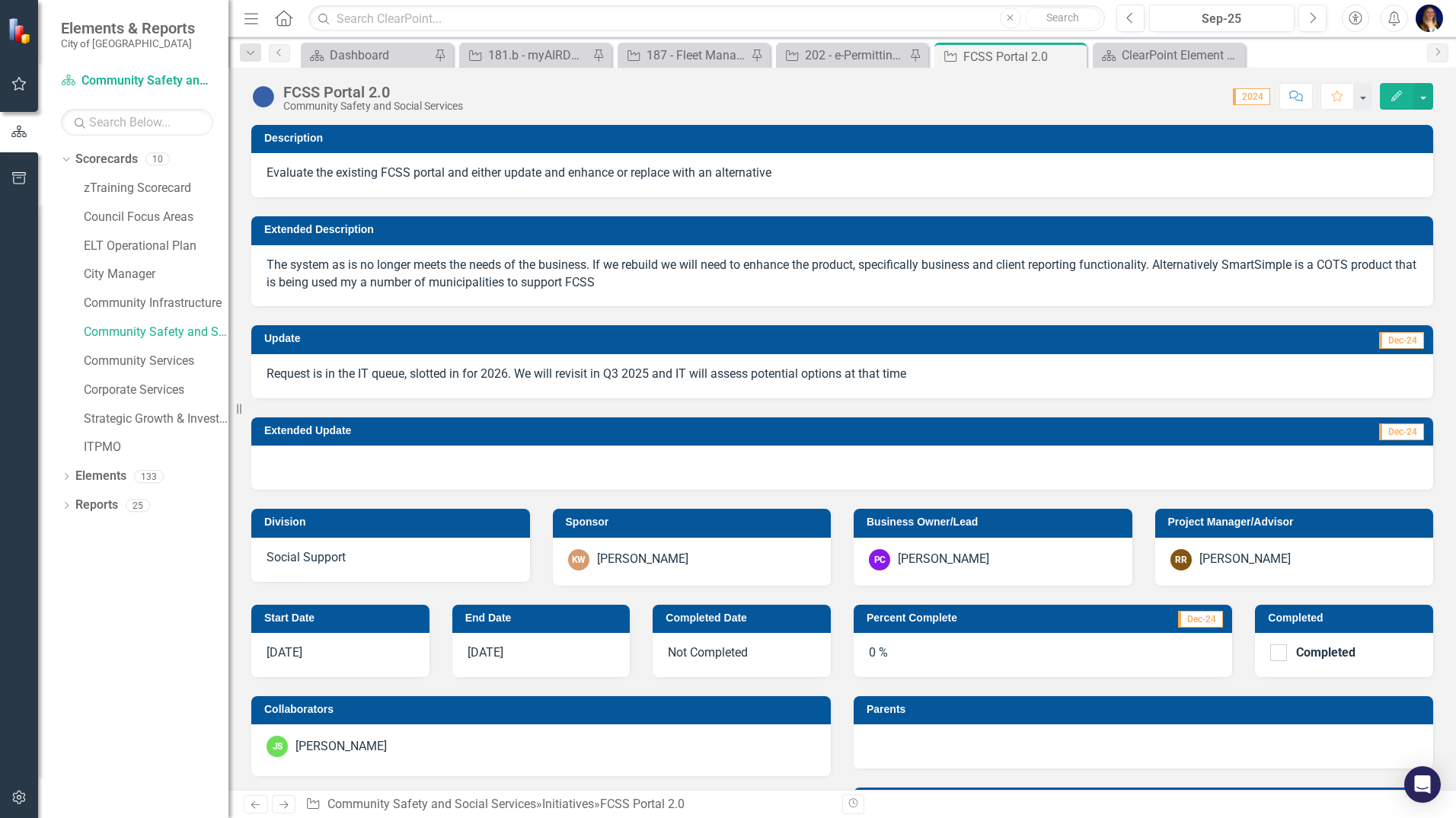
click at [387, 612] on h3 "Start Date" at bounding box center [343, 617] width 158 height 11
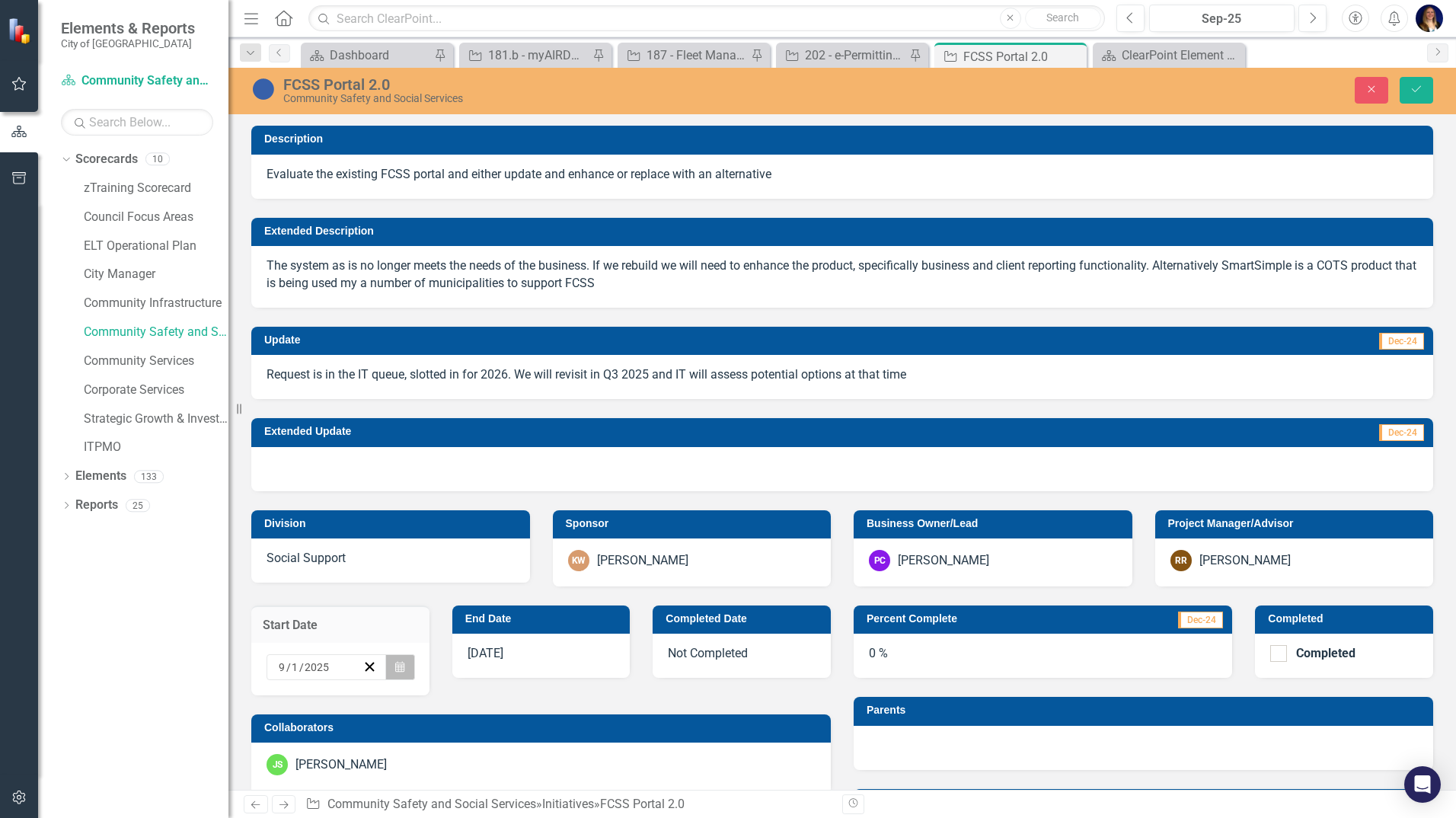
click at [396, 662] on icon "button" at bounding box center [399, 666] width 9 height 10
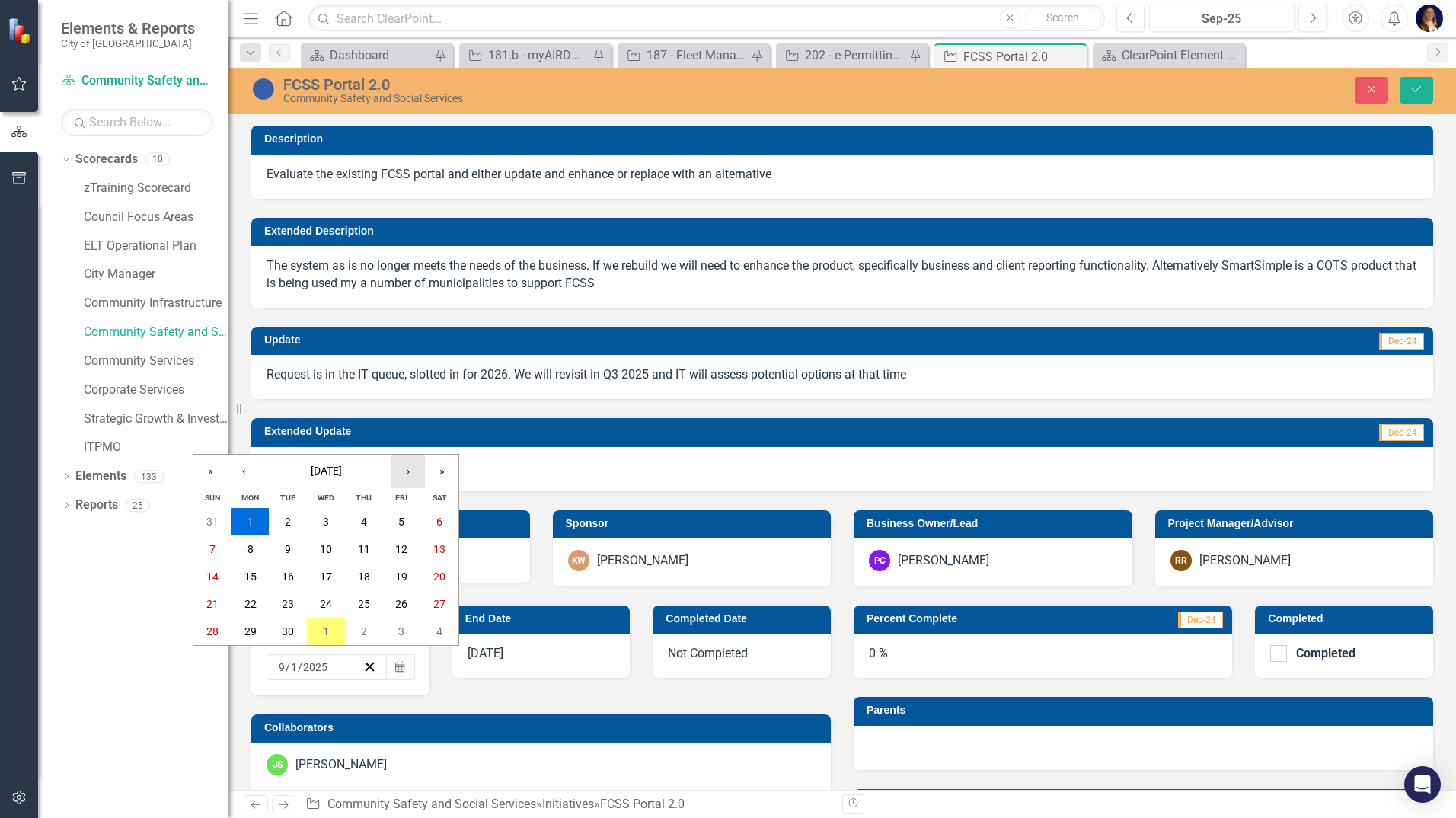
click at [397, 472] on button "›" at bounding box center [408, 471] width 33 height 33
click at [294, 547] on button "7" at bounding box center [288, 549] width 38 height 27
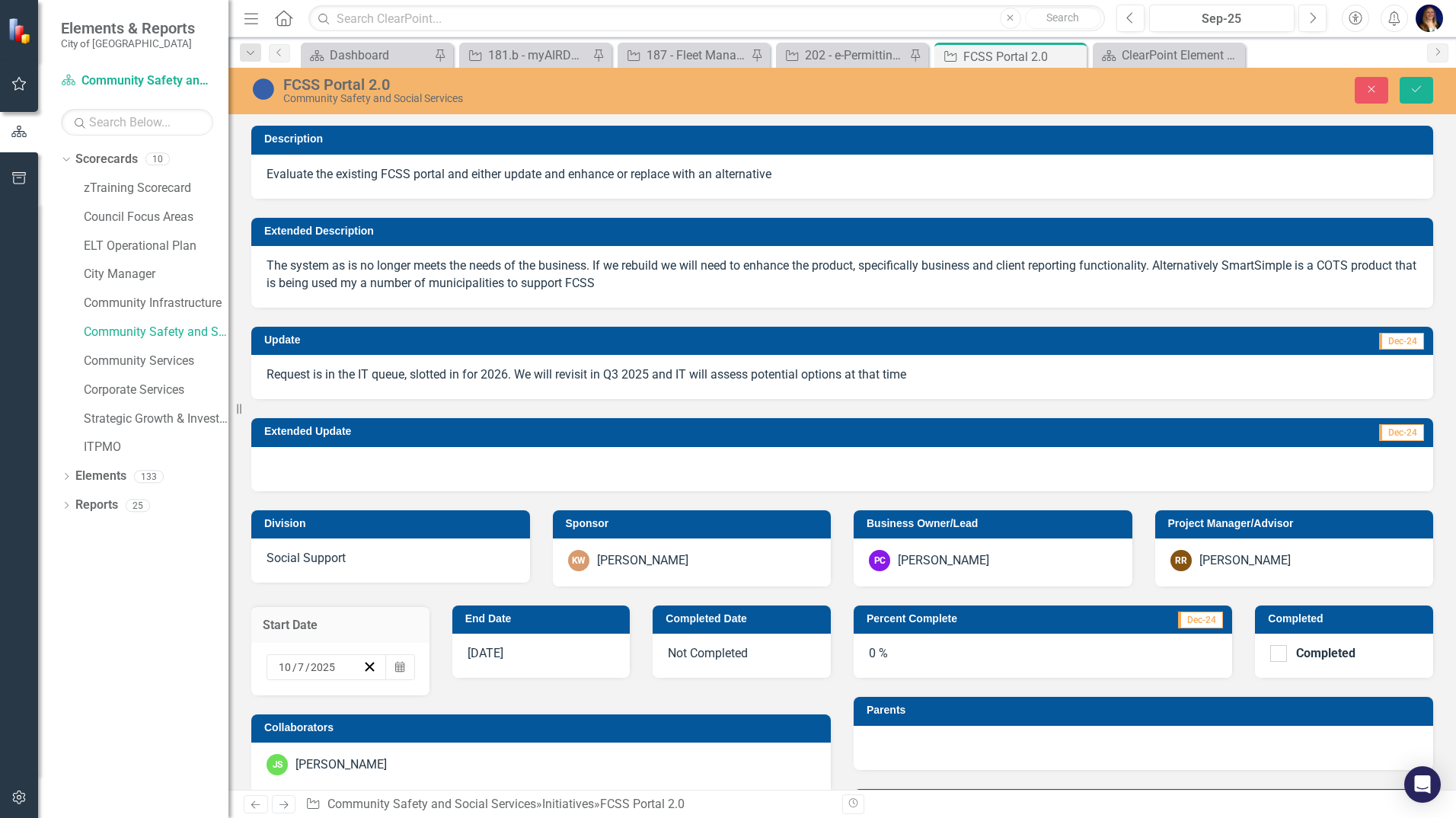
click at [377, 604] on div "Start Date [DATE] Calendar" at bounding box center [340, 640] width 201 height 109
click at [1423, 94] on icon "Save" at bounding box center [1417, 89] width 14 height 10
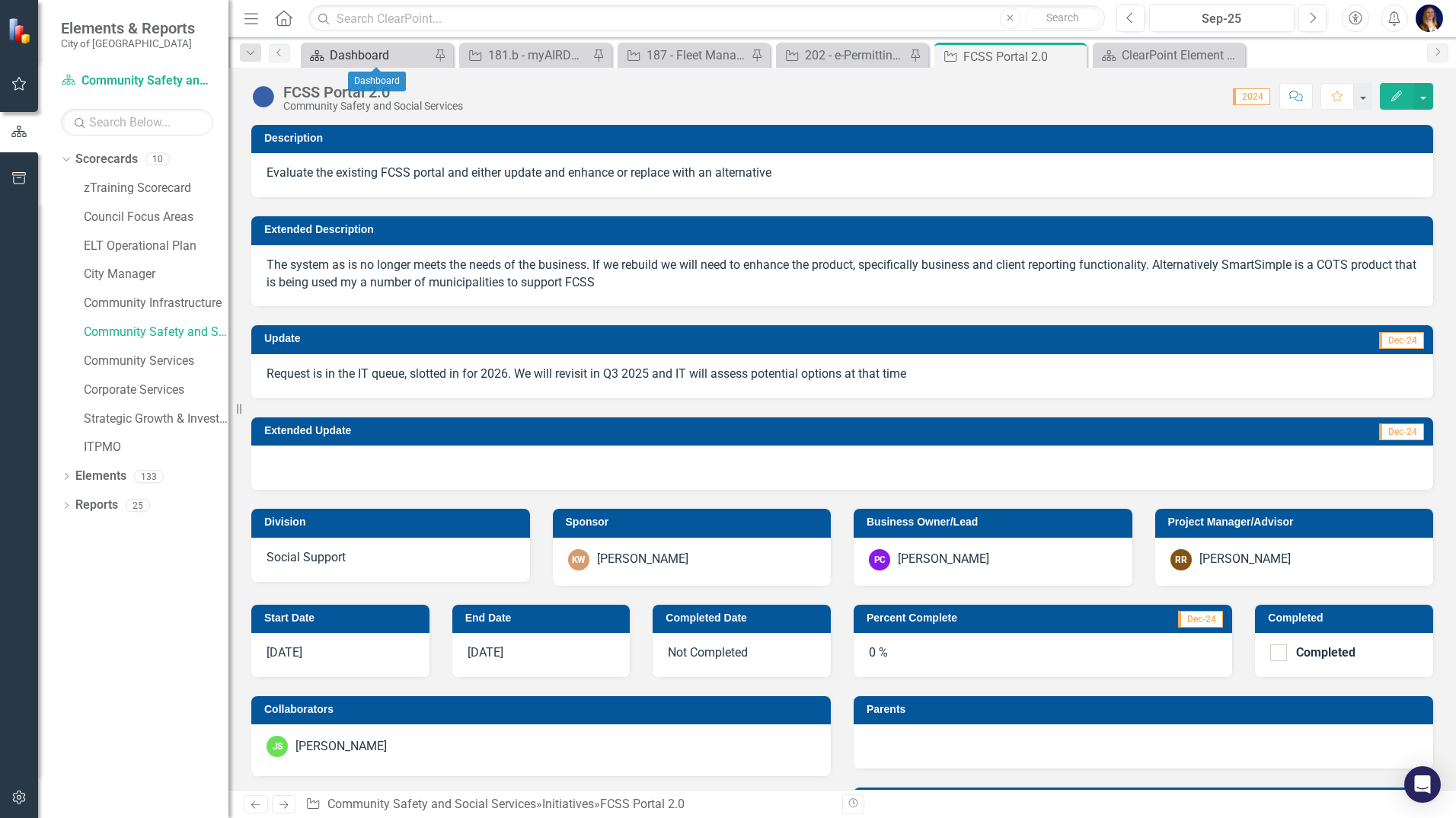
click at [363, 56] on div "Dashboard" at bounding box center [379, 55] width 100 height 19
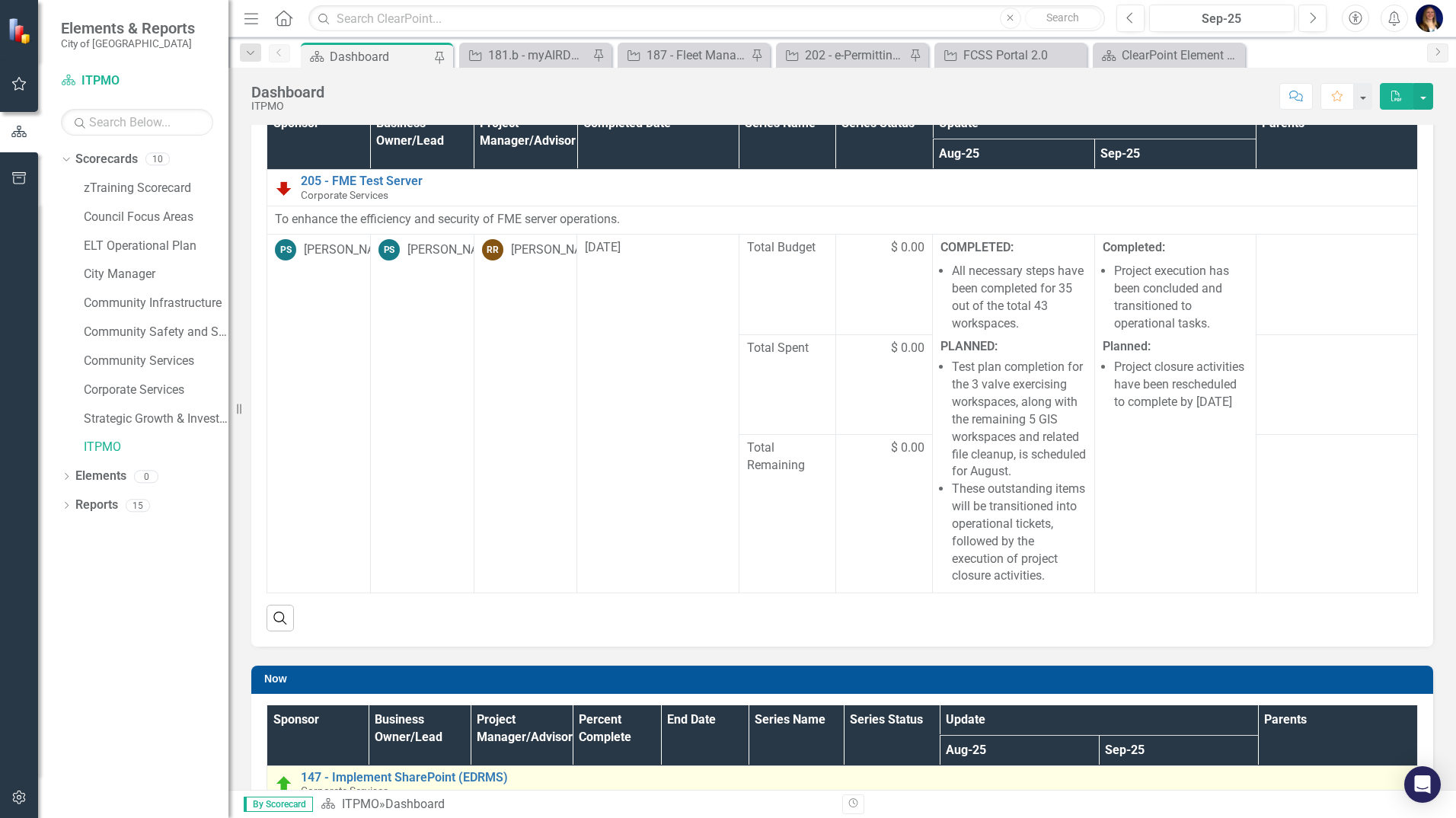
scroll to position [191, 0]
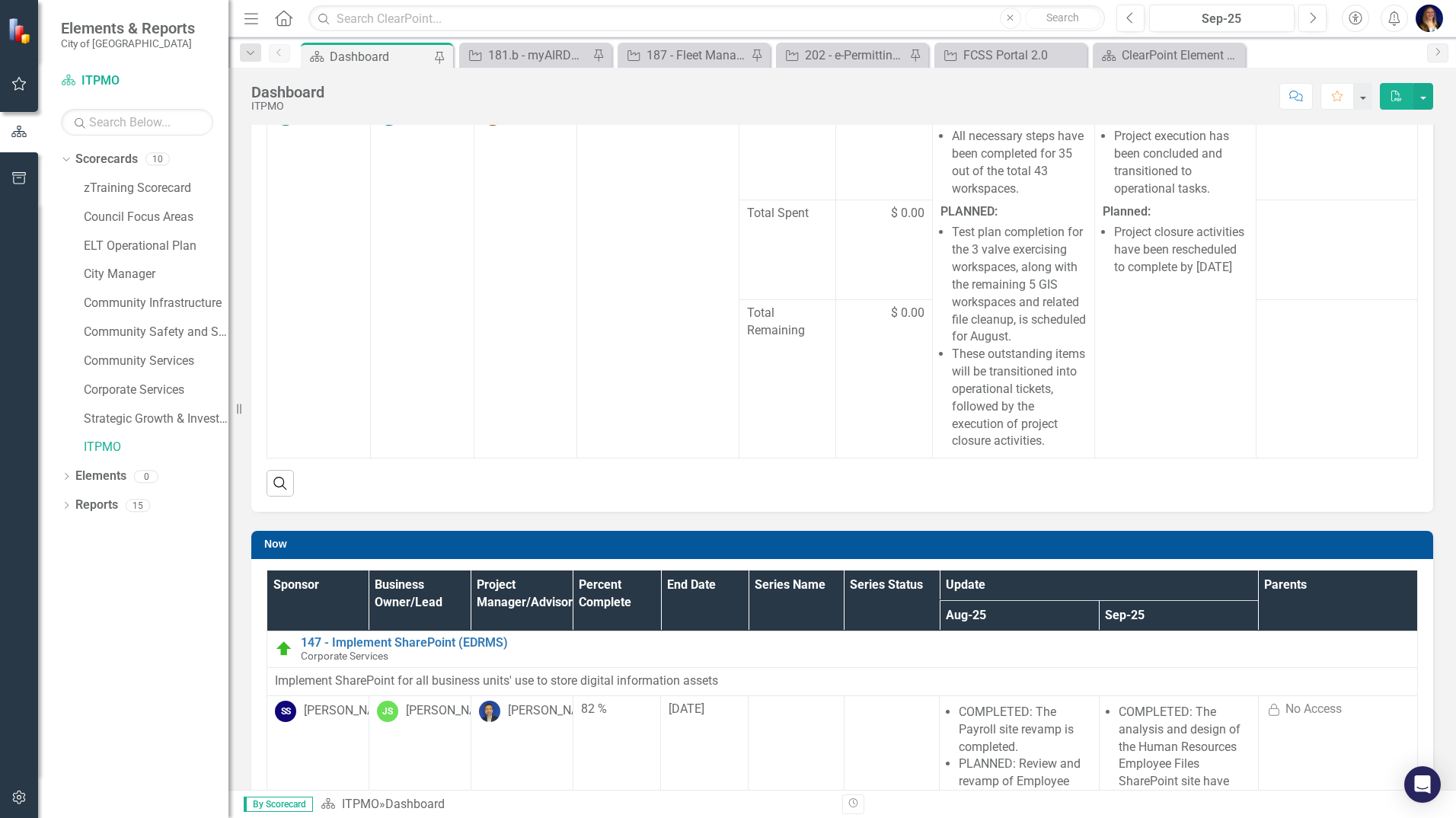
click at [539, 612] on th "Project Manager/Advisor" at bounding box center [521, 600] width 102 height 60
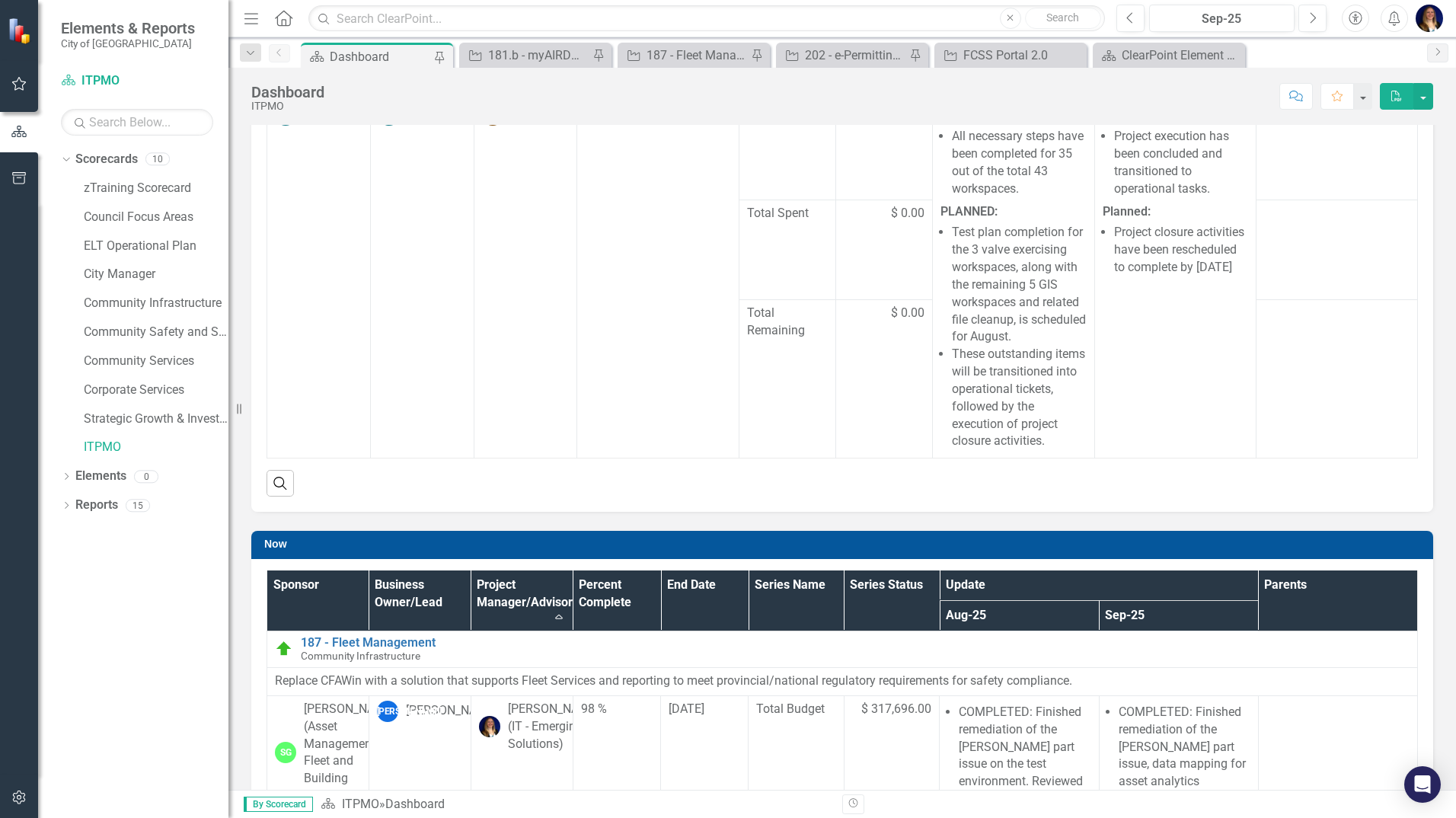
click at [541, 612] on th "Project Manager/Advisor Sort Ascending" at bounding box center [521, 600] width 102 height 60
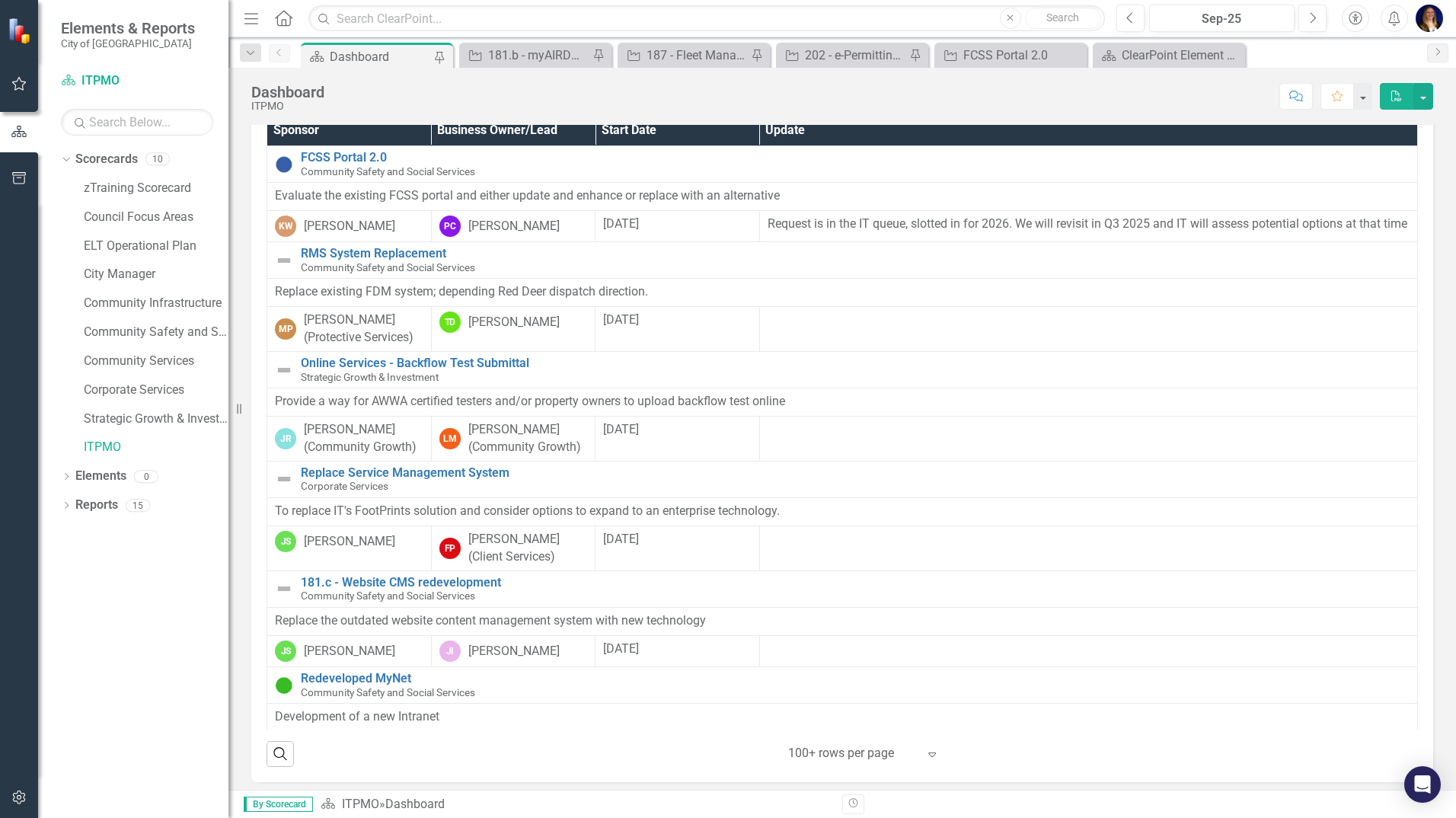
scroll to position [1357, 0]
